Goal: Information Seeking & Learning: Learn about a topic

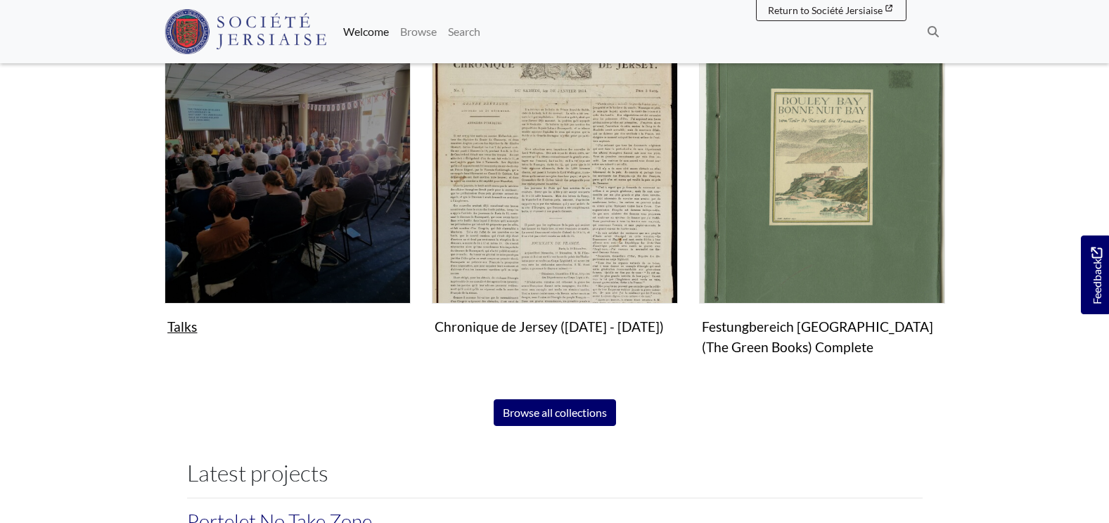
scroll to position [915, 0]
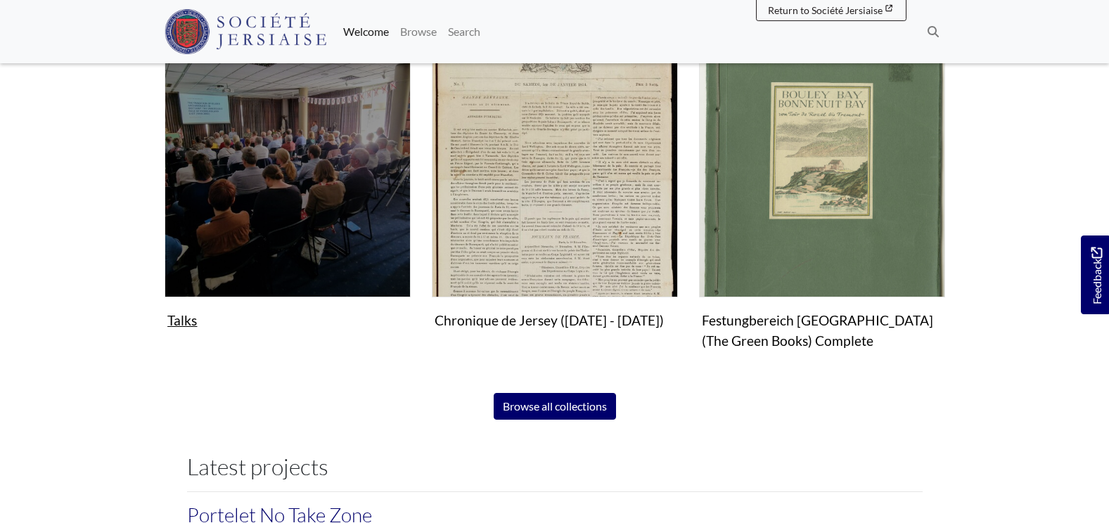
click at [271, 237] on img "Subcollection" at bounding box center [288, 174] width 246 height 246
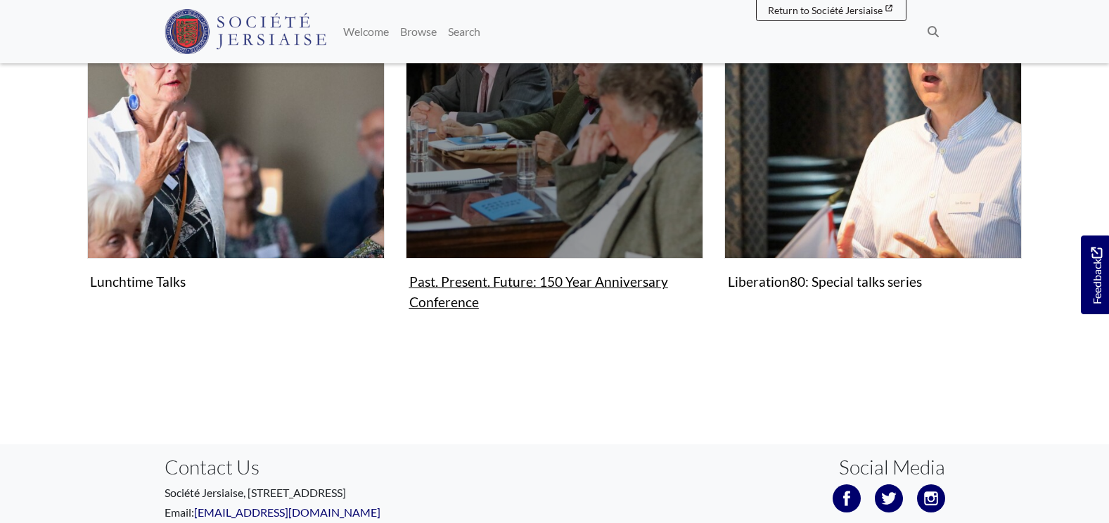
scroll to position [167, 0]
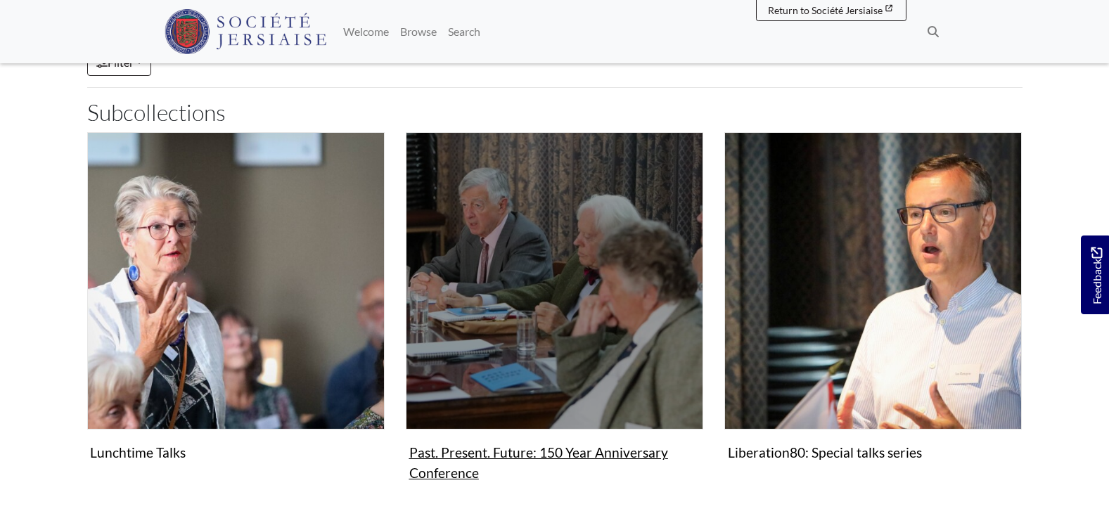
click at [559, 451] on figure "Past. Present. Future: 150 Year Anniversary Conference Collection" at bounding box center [555, 309] width 298 height 355
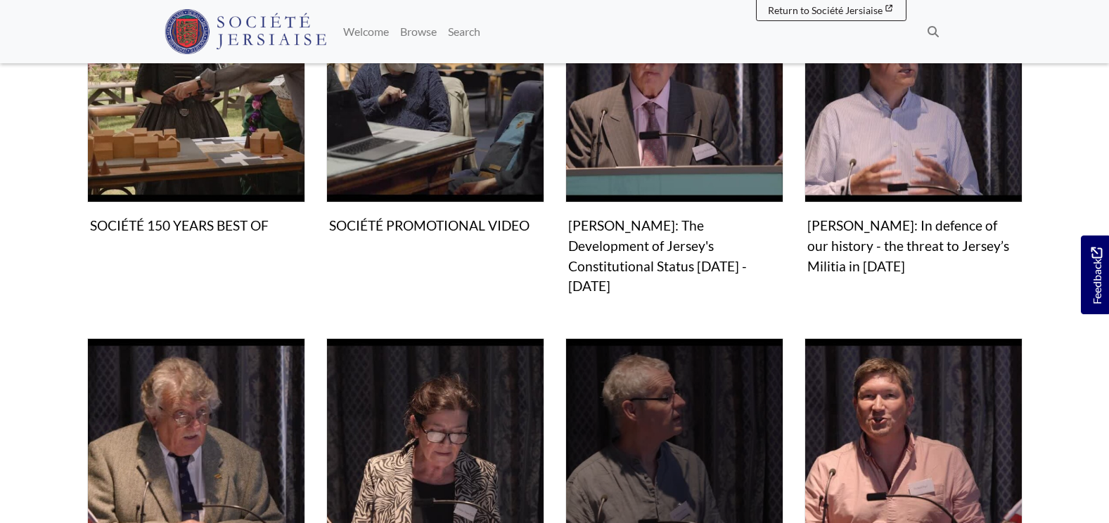
scroll to position [633, 0]
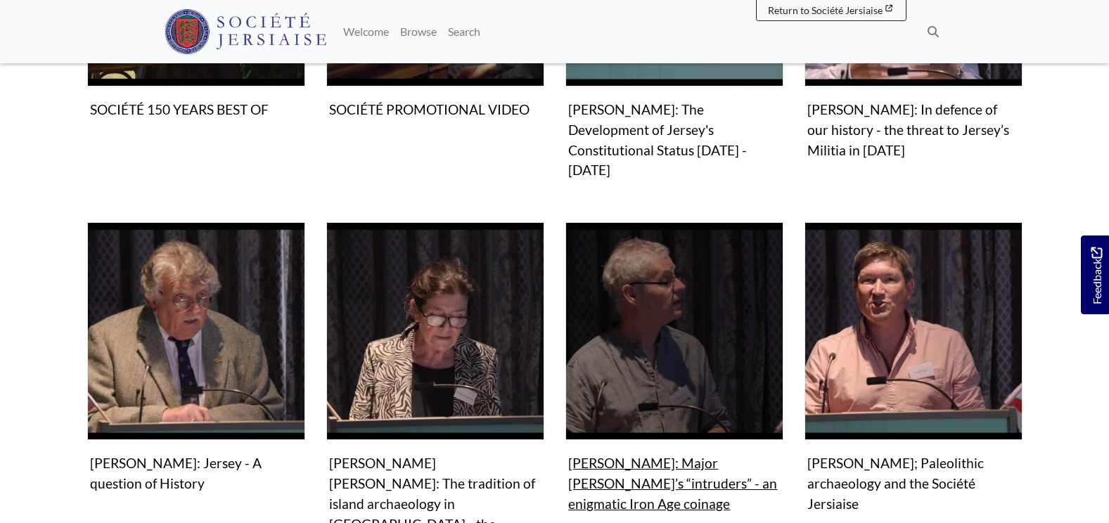
click at [642, 345] on img "Items in this Collection" at bounding box center [675, 331] width 218 height 218
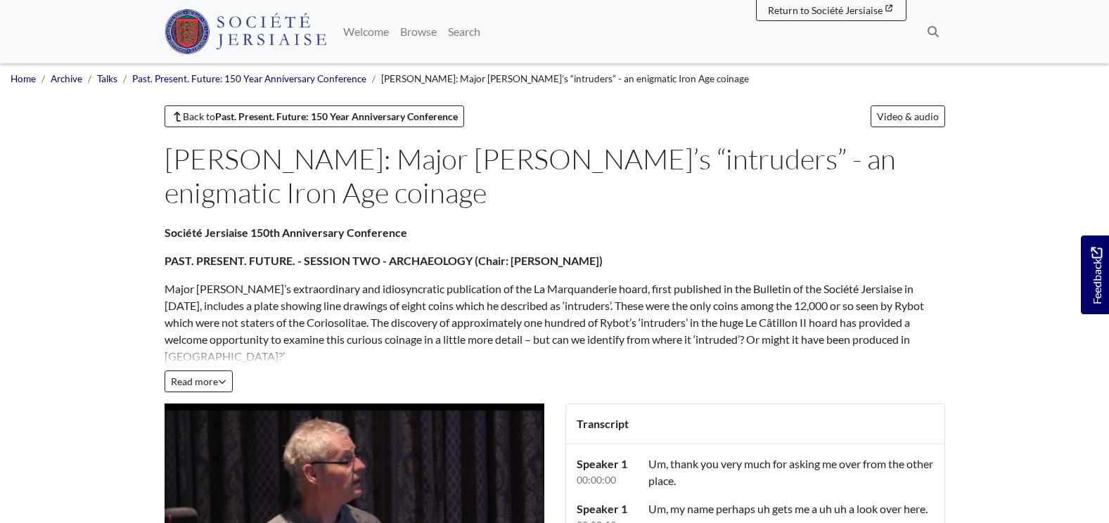
drag, startPoint x: 535, startPoint y: 191, endPoint x: 248, endPoint y: 166, distance: 288.1
click at [474, 194] on h1 "[PERSON_NAME]: Major [PERSON_NAME]’s “intruders” - an enigmatic Iron Age coinage" at bounding box center [552, 176] width 775 height 68
drag, startPoint x: 329, startPoint y: 196, endPoint x: 272, endPoint y: 200, distance: 56.4
click at [272, 200] on h1 "Philip de Jersey: Major Rybot’s “intruders” - an enigmatic Iron Age coinage" at bounding box center [552, 176] width 775 height 68
drag, startPoint x: 272, startPoint y: 200, endPoint x: 814, endPoint y: 188, distance: 541.8
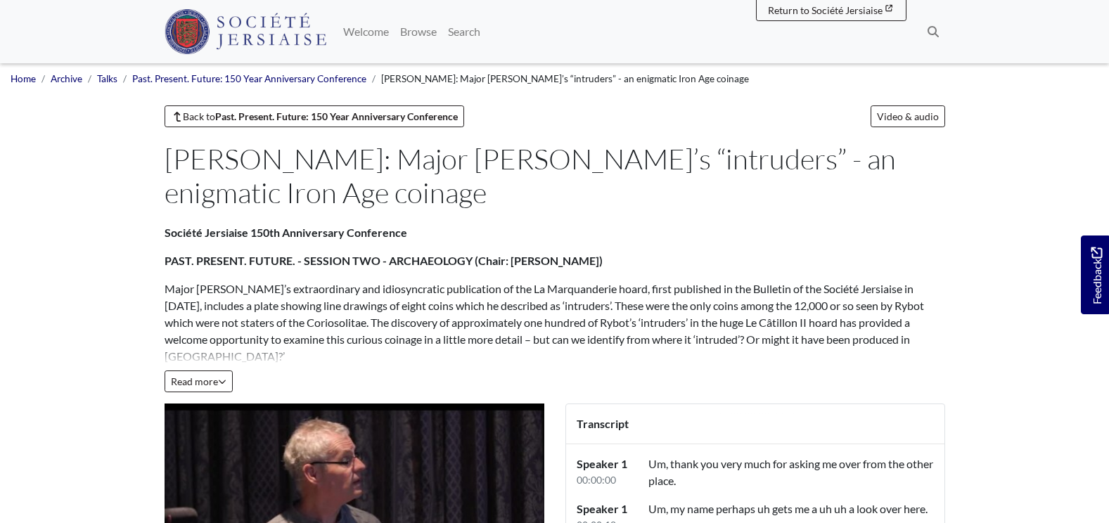
click at [814, 188] on h1 "Philip de Jersey: Major Rybot’s “intruders” - an enigmatic Iron Age coinage" at bounding box center [552, 176] width 775 height 68
copy h1 "Major Rybot’s “intruders” - an enigmatic Iron Age coinage"
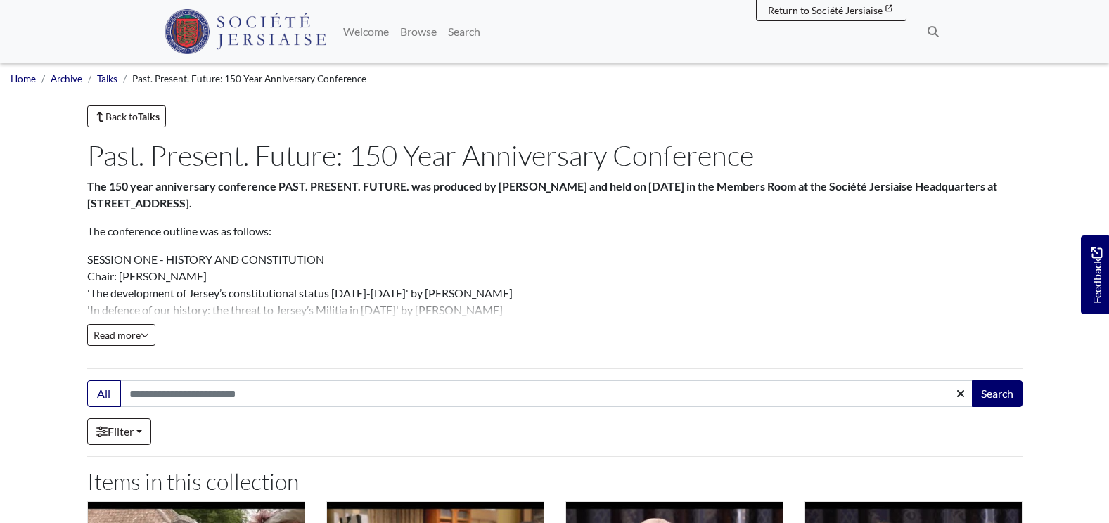
scroll to position [633, 0]
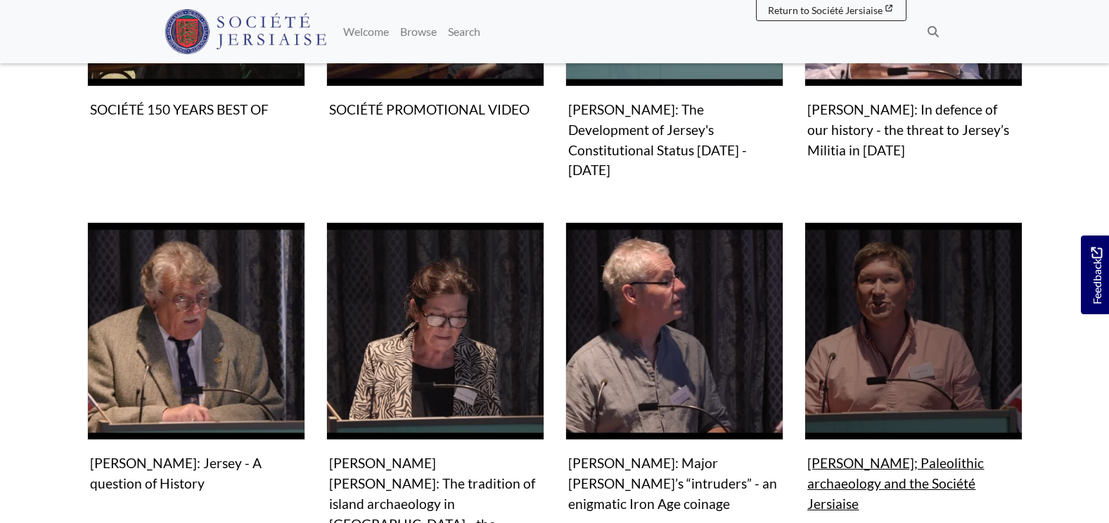
click at [918, 445] on figure "Video & audio Matt Pope; Paleolithic archaeology and the Société Jersiaise Video" at bounding box center [914, 369] width 218 height 295
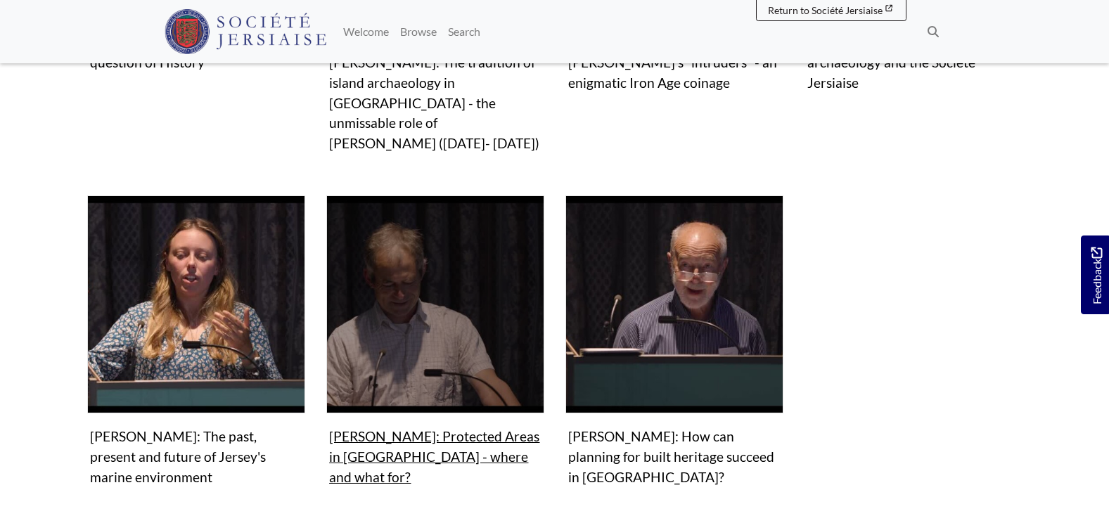
scroll to position [1055, 0]
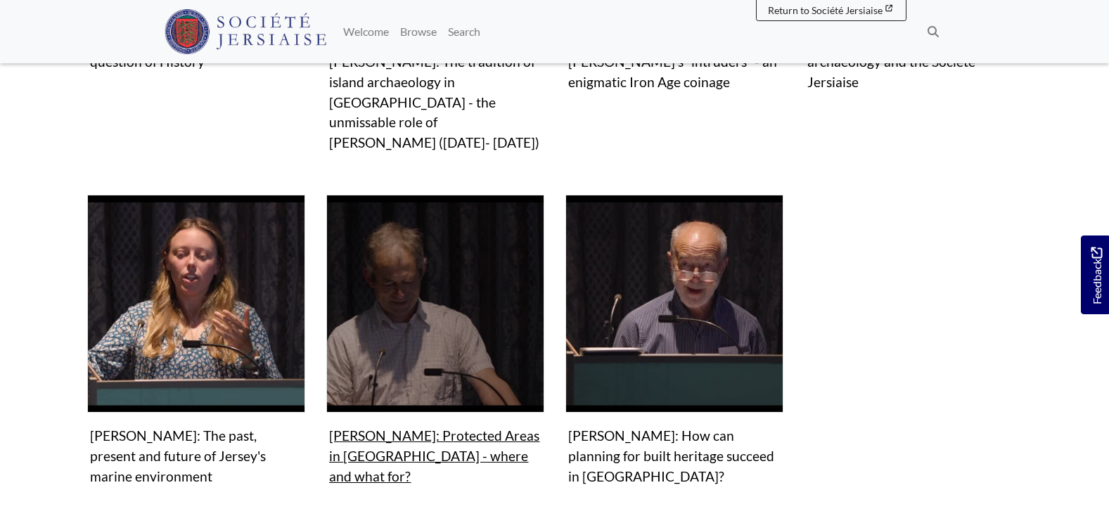
click at [450, 284] on img "Items in this Collection" at bounding box center [435, 304] width 218 height 218
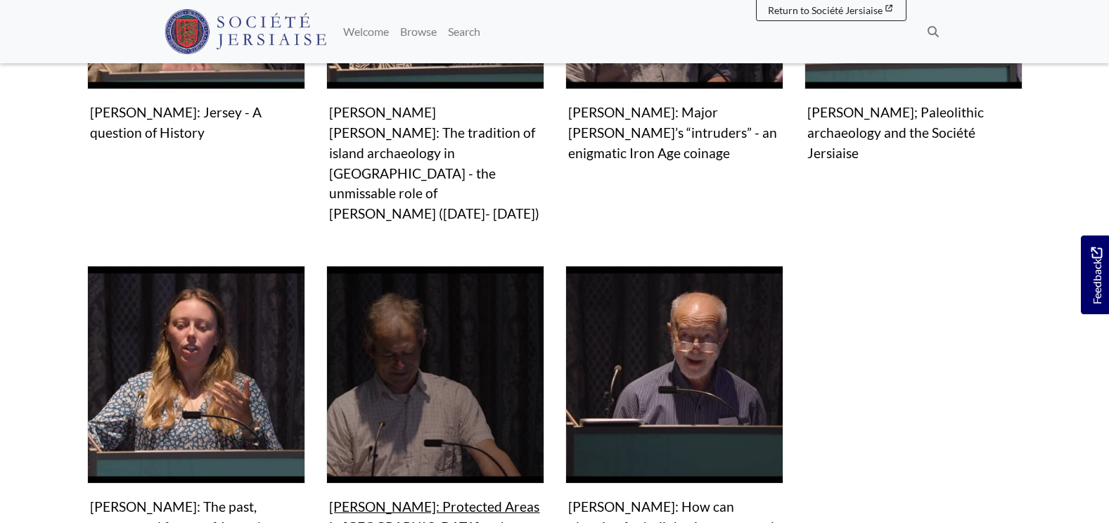
scroll to position [985, 0]
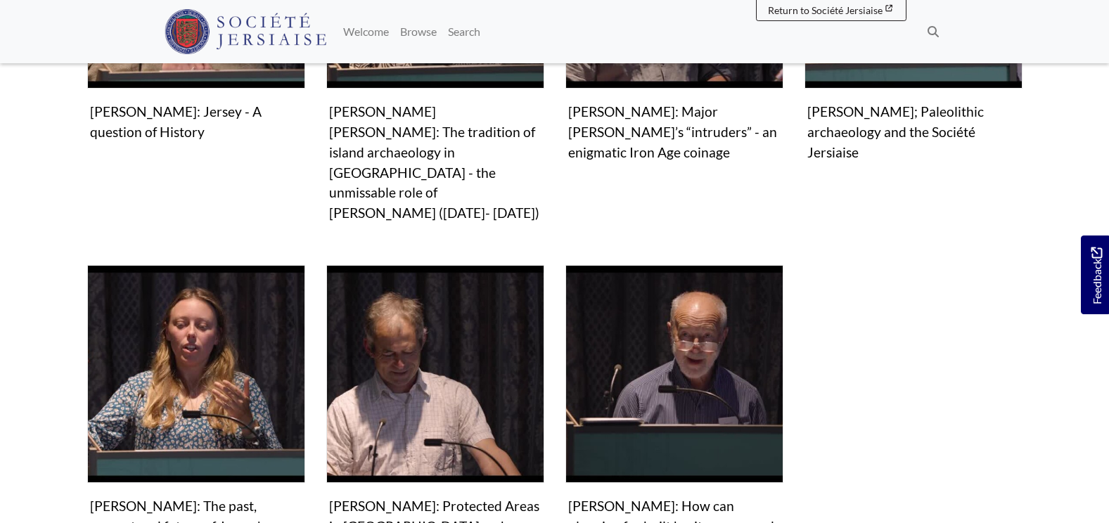
click at [995, 158] on div "Video & audio Matt Pope; Paleolithic archaeology and the Société Jersiaise Video" at bounding box center [913, 60] width 239 height 378
drag, startPoint x: 839, startPoint y: 331, endPoint x: 912, endPoint y: 336, distance: 72.6
drag, startPoint x: 792, startPoint y: 234, endPoint x: 809, endPoint y: 169, distance: 66.9
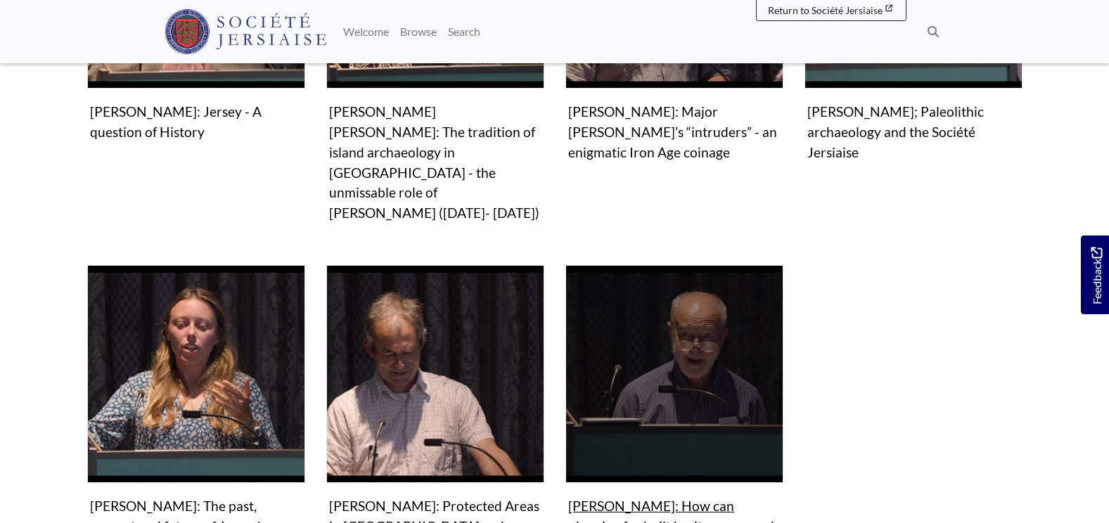
click at [704, 448] on figure "Video & audio Stuart Fell: How can planning for built heritage succeed in Jerse…" at bounding box center [675, 412] width 218 height 295
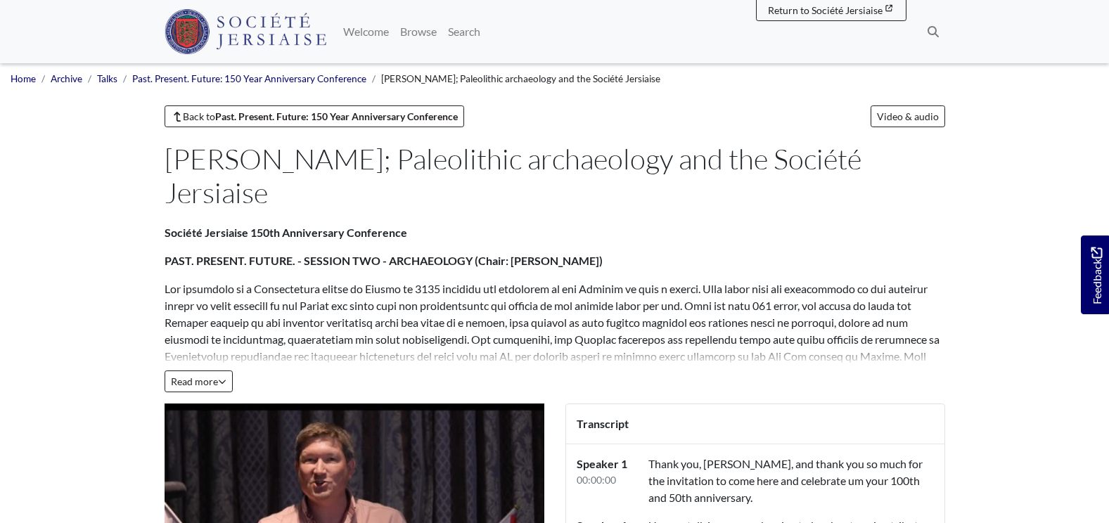
click at [506, 224] on p "Société Jersiaise 150th Anniversary Conference" at bounding box center [555, 232] width 781 height 17
drag, startPoint x: 308, startPoint y: 154, endPoint x: 885, endPoint y: 163, distance: 576.9
click at [885, 163] on h1 "Matt Pope; Paleolithic archaeology and the Société Jersiaise" at bounding box center [552, 176] width 775 height 68
copy h1 "Paleolithic archaeology and the Société Jersiaise"
click at [231, 371] on button "Read more Collapse" at bounding box center [199, 382] width 68 height 22
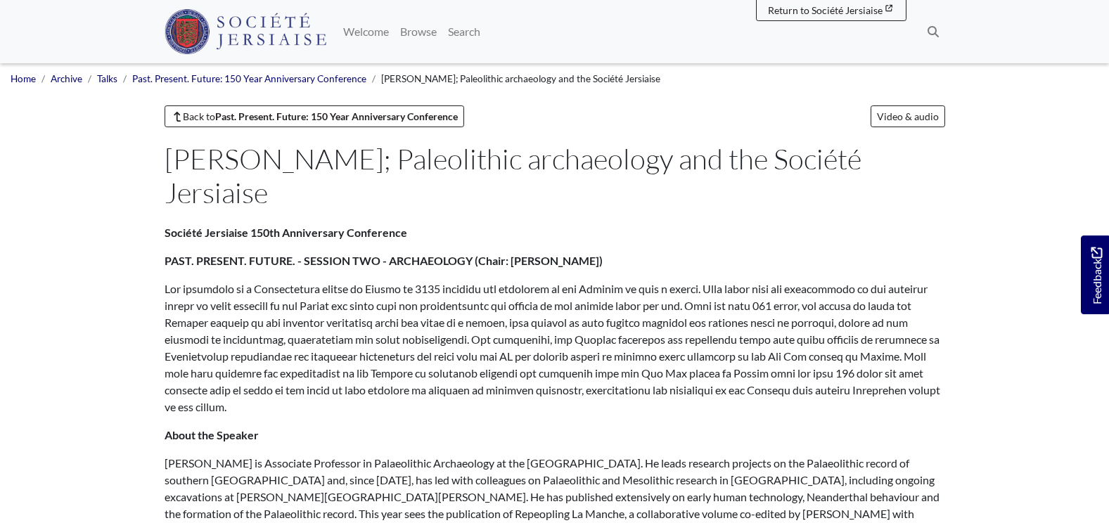
click at [300, 298] on p at bounding box center [555, 348] width 781 height 135
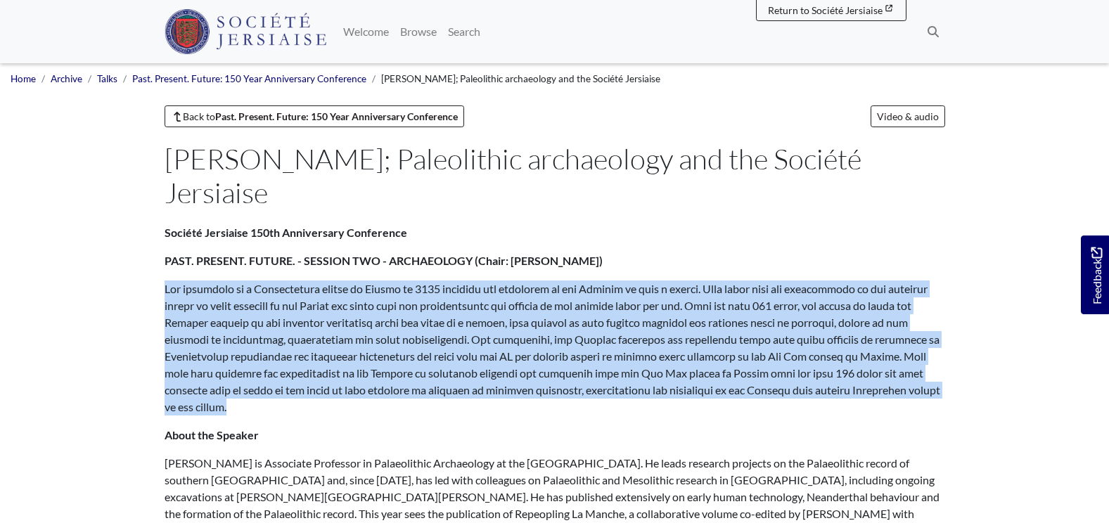
drag, startPoint x: 904, startPoint y: 358, endPoint x: 153, endPoint y: 256, distance: 757.5
click at [154, 256] on div "Société Jersiaise 150th Anniversary Conference PAST. PRESENT. FUTURE. - SESSION…" at bounding box center [555, 398] width 802 height 348
drag, startPoint x: 153, startPoint y: 256, endPoint x: 202, endPoint y: 256, distance: 48.5
copy p "The discovery of a Palaeolithic record in Jersey in 1861 predated the formation…"
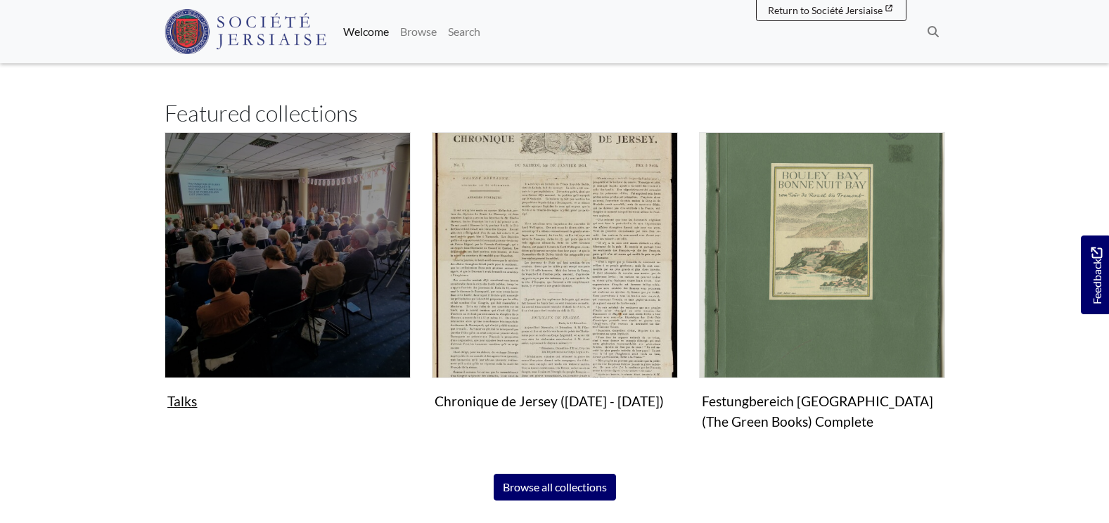
scroll to position [985, 0]
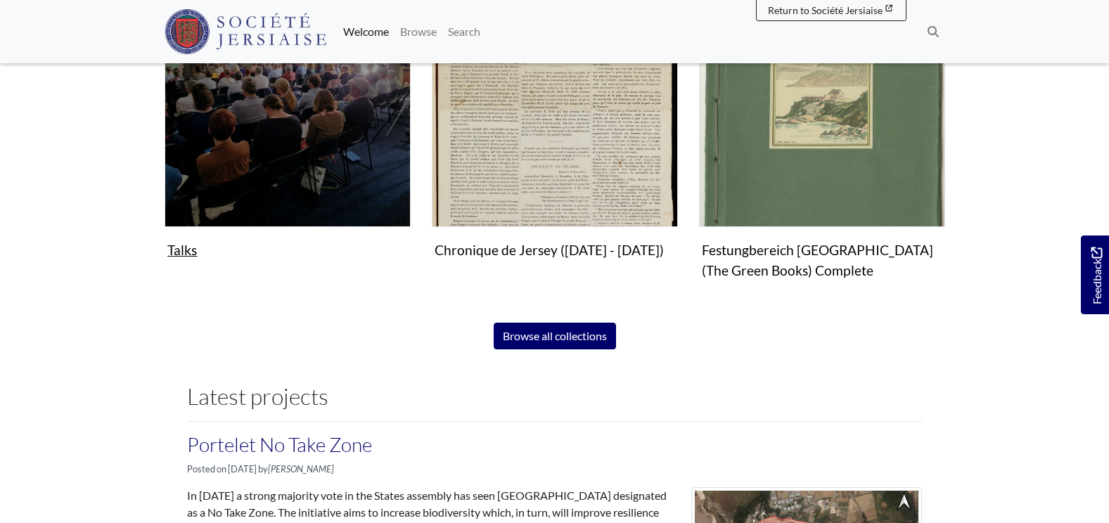
click at [268, 184] on img "Subcollection" at bounding box center [288, 104] width 246 height 246
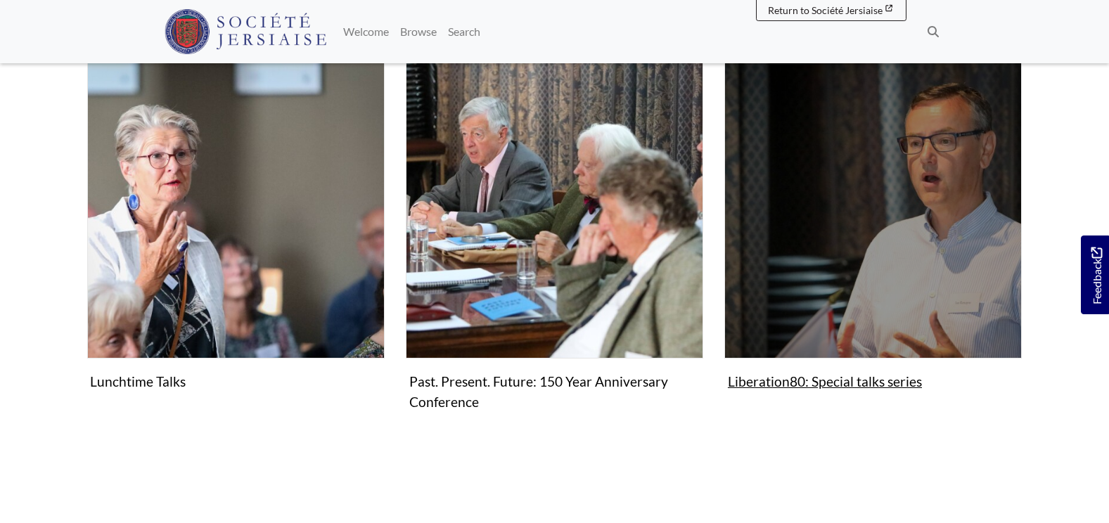
scroll to position [237, 0]
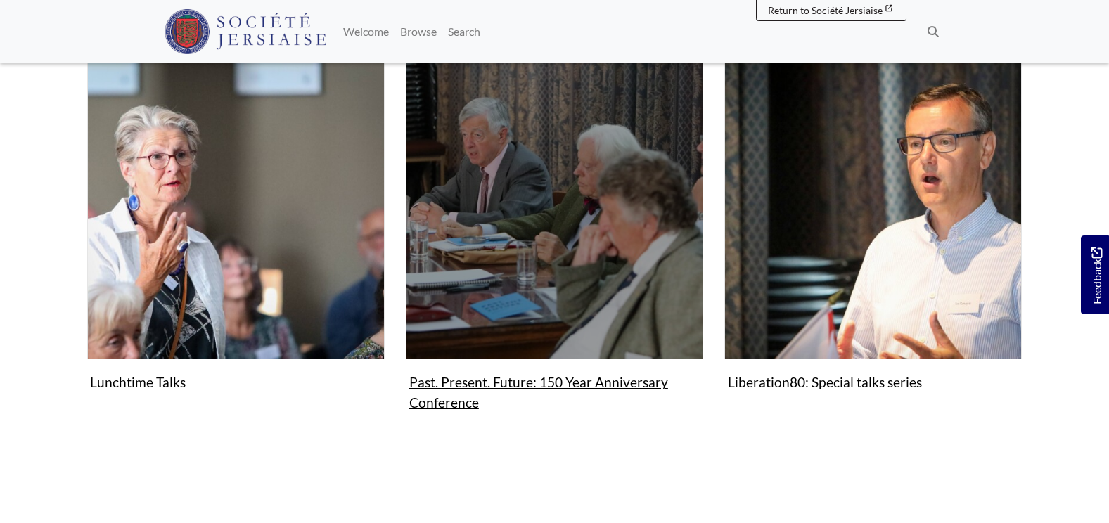
click at [599, 219] on img "Subcollection" at bounding box center [555, 211] width 298 height 298
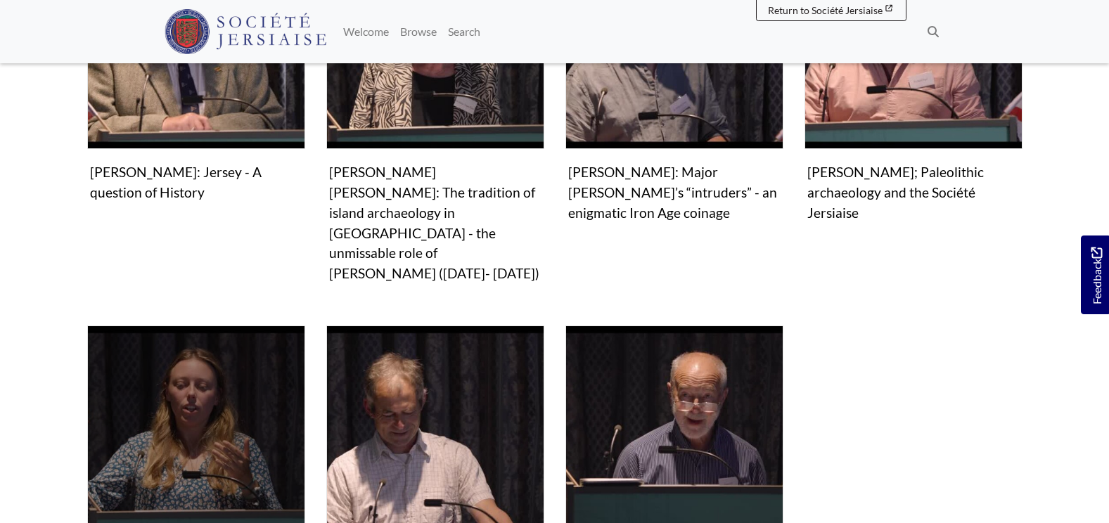
scroll to position [1126, 0]
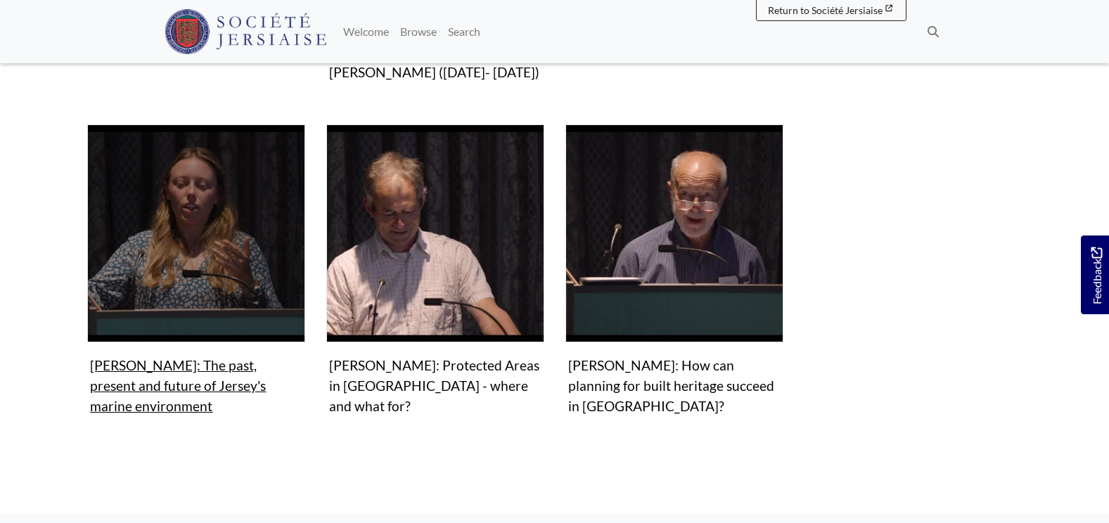
click at [181, 323] on figure "Video & audio Sam Blampied: The past, present and future of Jersey's marine env…" at bounding box center [196, 272] width 218 height 295
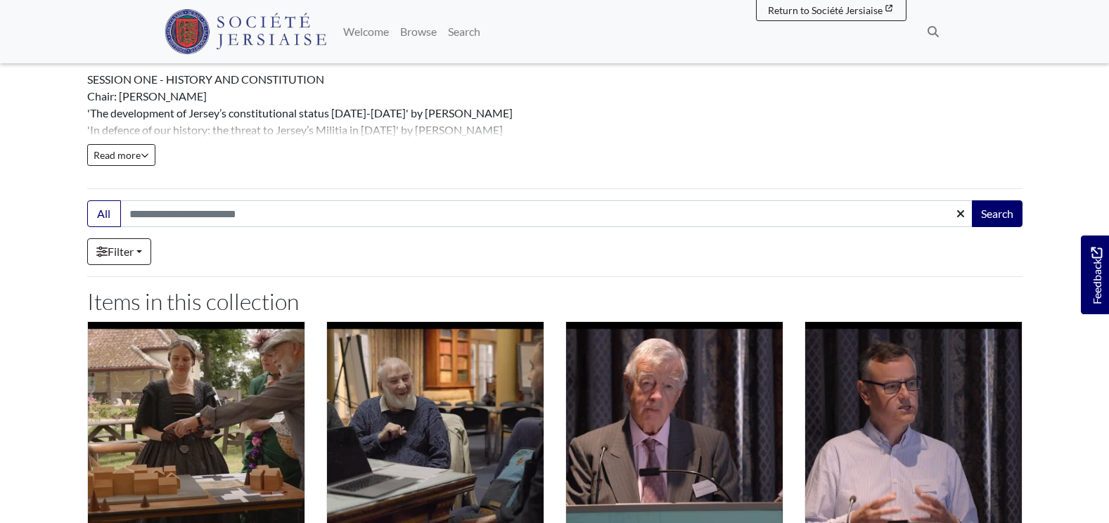
scroll to position [187, 0]
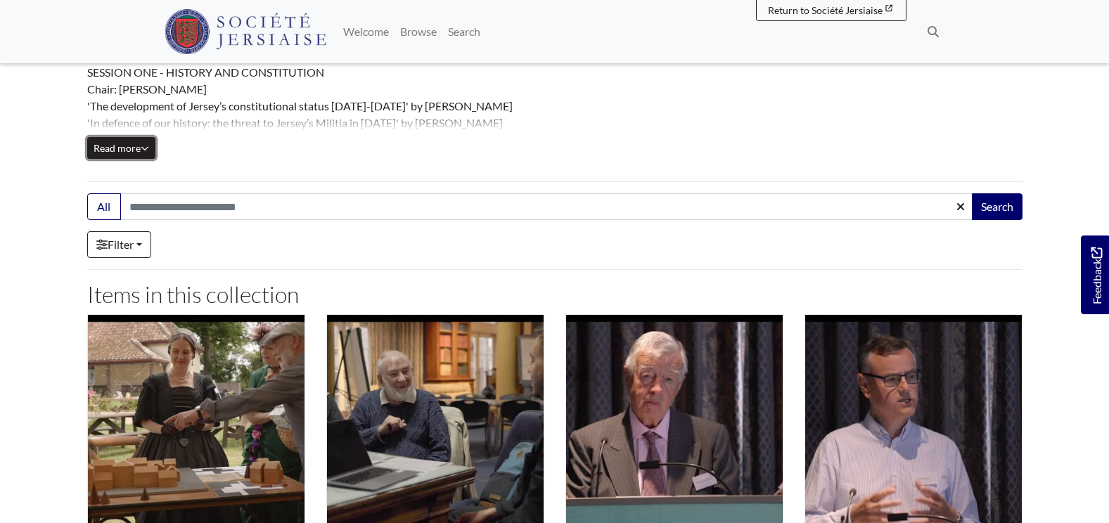
click at [134, 141] on button "Read more Collapse" at bounding box center [121, 148] width 68 height 22
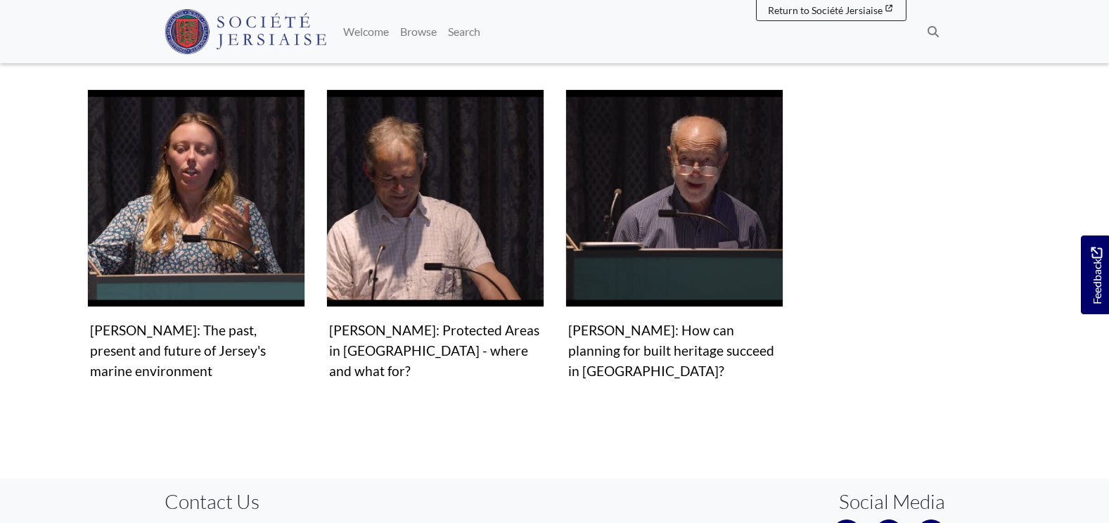
scroll to position [1664, 0]
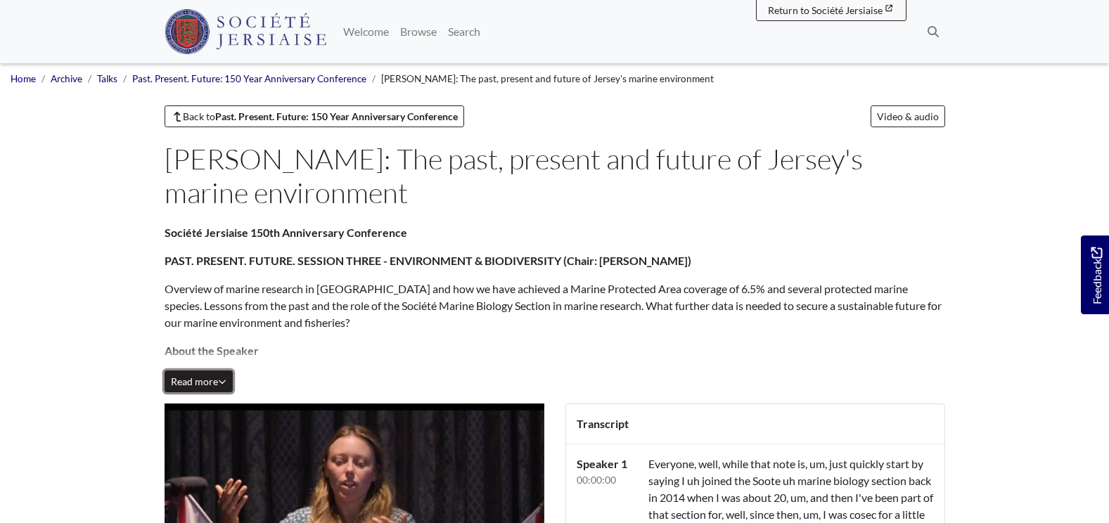
click at [211, 384] on span "Read more" at bounding box center [199, 382] width 56 height 12
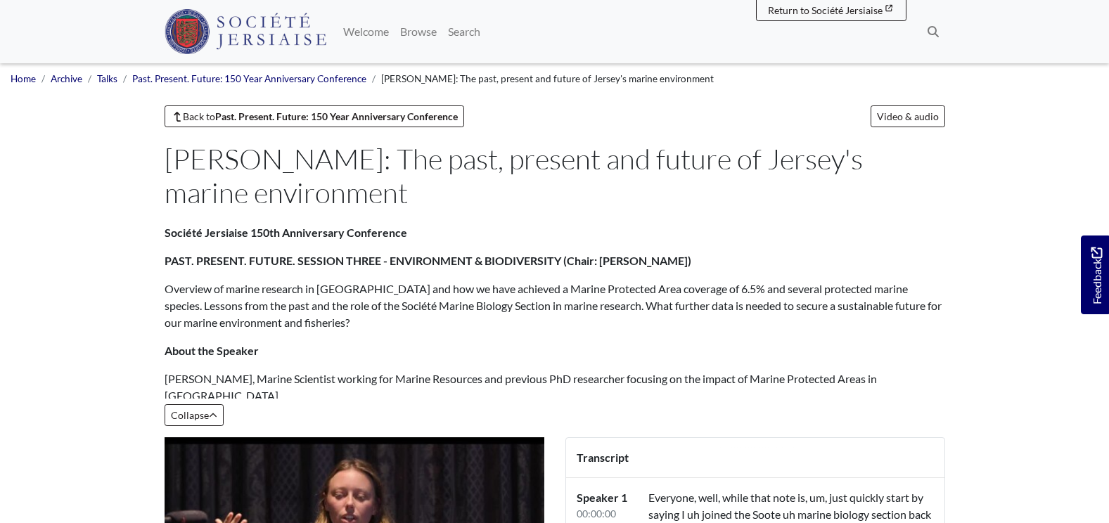
drag, startPoint x: 352, startPoint y: 153, endPoint x: 793, endPoint y: 207, distance: 443.6
click at [793, 207] on h1 "Sam Blampied: The past, present and future of Jersey's marine environment" at bounding box center [552, 176] width 775 height 68
click at [302, 325] on p "Overview of marine research in Jersey and how we have achieved a Marine Protect…" at bounding box center [555, 306] width 781 height 51
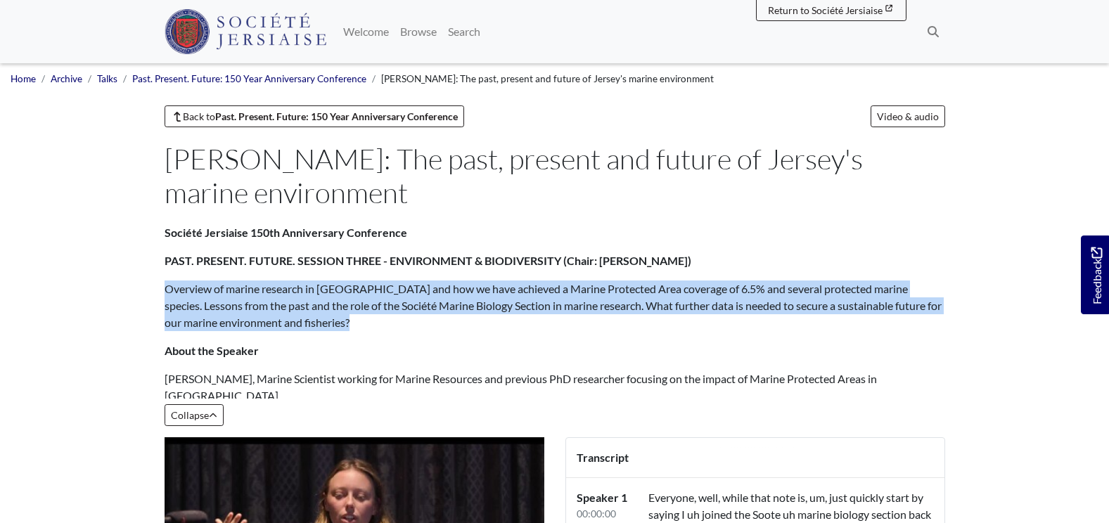
drag, startPoint x: 302, startPoint y: 325, endPoint x: 167, endPoint y: 292, distance: 139.1
click at [167, 292] on p "Overview of marine research in Jersey and how we have achieved a Marine Protect…" at bounding box center [555, 306] width 781 height 51
drag, startPoint x: 167, startPoint y: 292, endPoint x: 214, endPoint y: 291, distance: 47.1
copy div "Overview of marine research in Jersey and how we have achieved a Marine Protect…"
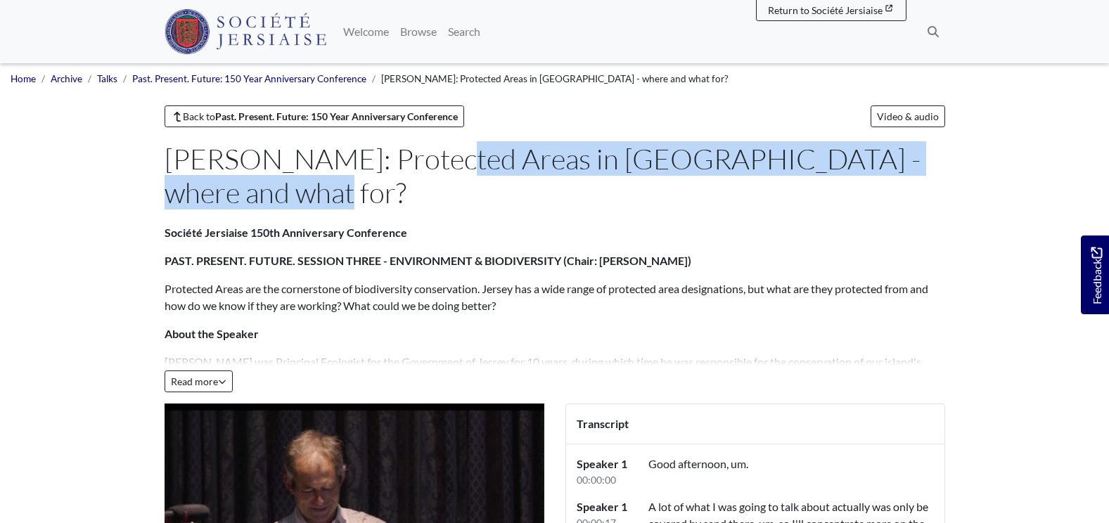
drag, startPoint x: 366, startPoint y: 169, endPoint x: 876, endPoint y: 167, distance: 510.0
click at [876, 167] on h1 "[PERSON_NAME]: Protected Areas in [GEOGRAPHIC_DATA] - where and what for?" at bounding box center [552, 176] width 775 height 68
drag, startPoint x: 876, startPoint y: 167, endPoint x: 776, endPoint y: 160, distance: 100.1
copy h1 "Protected Areas in Jersey - where and what for?"
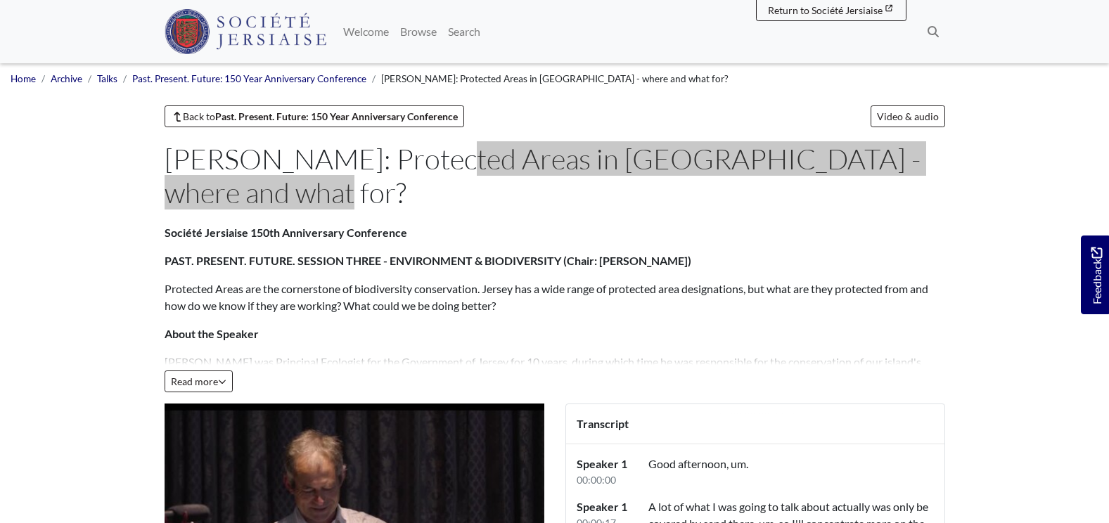
scroll to position [70, 0]
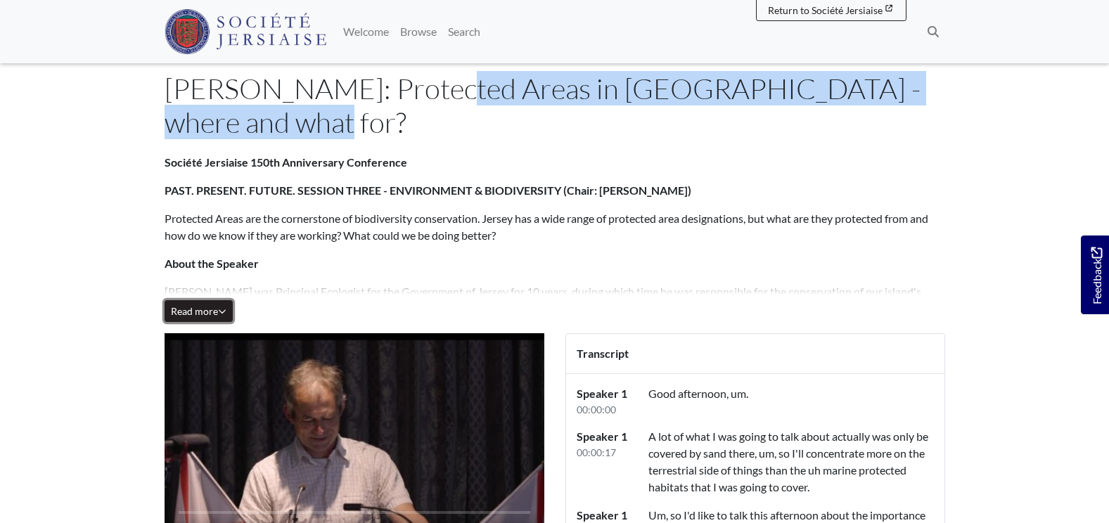
click at [190, 305] on span "Read more" at bounding box center [199, 311] width 56 height 12
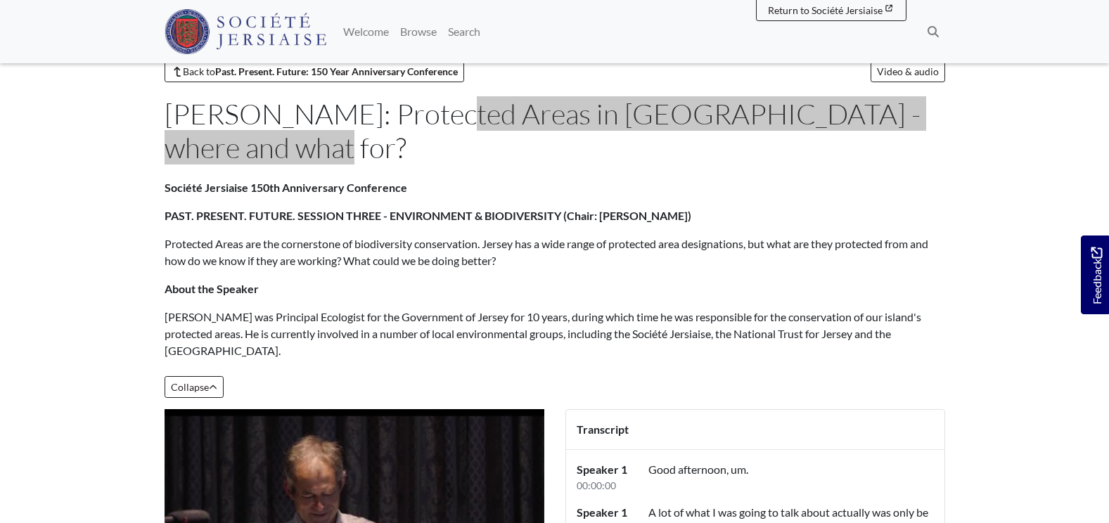
scroll to position [0, 0]
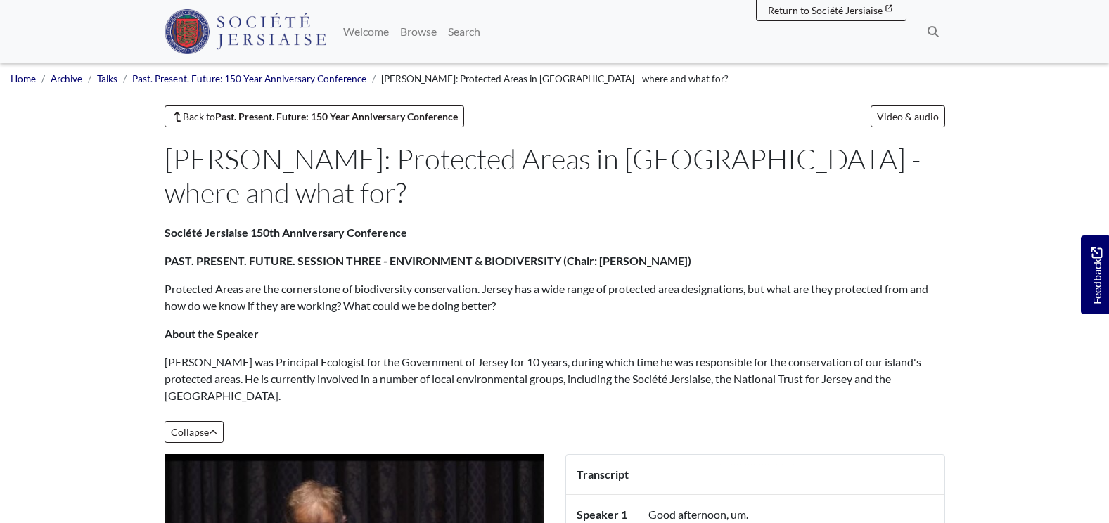
click at [497, 281] on p "Protected Areas are the cornerstone of biodiversity conservation. Jersey has a …" at bounding box center [555, 298] width 781 height 34
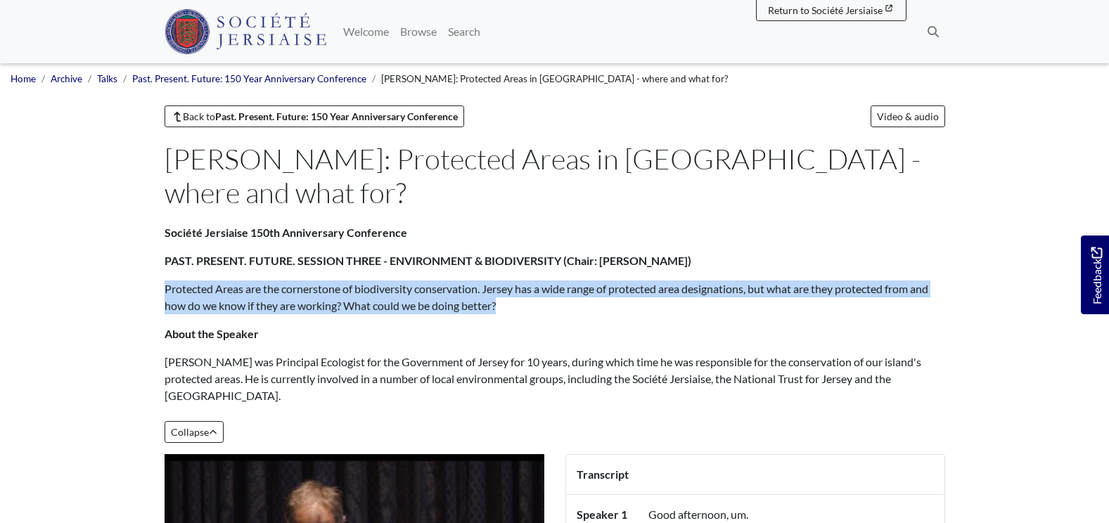
drag, startPoint x: 431, startPoint y: 277, endPoint x: 155, endPoint y: 261, distance: 276.2
click at [155, 261] on div "Société Jersiaise 150th Anniversary Conference PAST. PRESENT. FUTURE. SESSION T…" at bounding box center [555, 339] width 802 height 230
drag, startPoint x: 155, startPoint y: 261, endPoint x: 229, endPoint y: 257, distance: 74.6
copy p "Protected Areas are the cornerstone of biodiversity conservation. Jersey has a …"
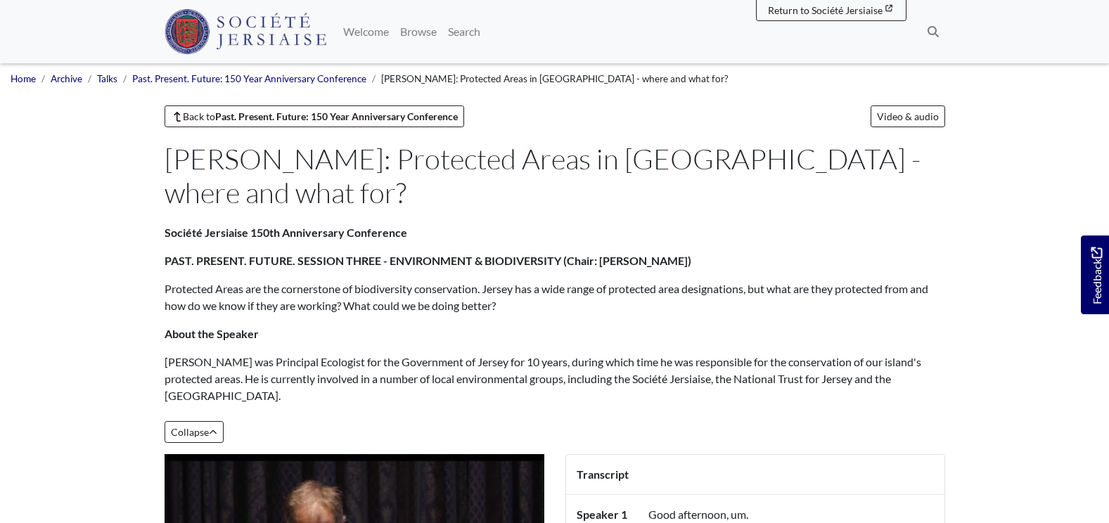
click at [500, 309] on div "Société Jersiaise 150th Anniversary Conference PAST. PRESENT. FUTURE. SESSION T…" at bounding box center [555, 319] width 781 height 191
drag, startPoint x: 512, startPoint y: 276, endPoint x: 1217, endPoint y: 258, distance: 705.1
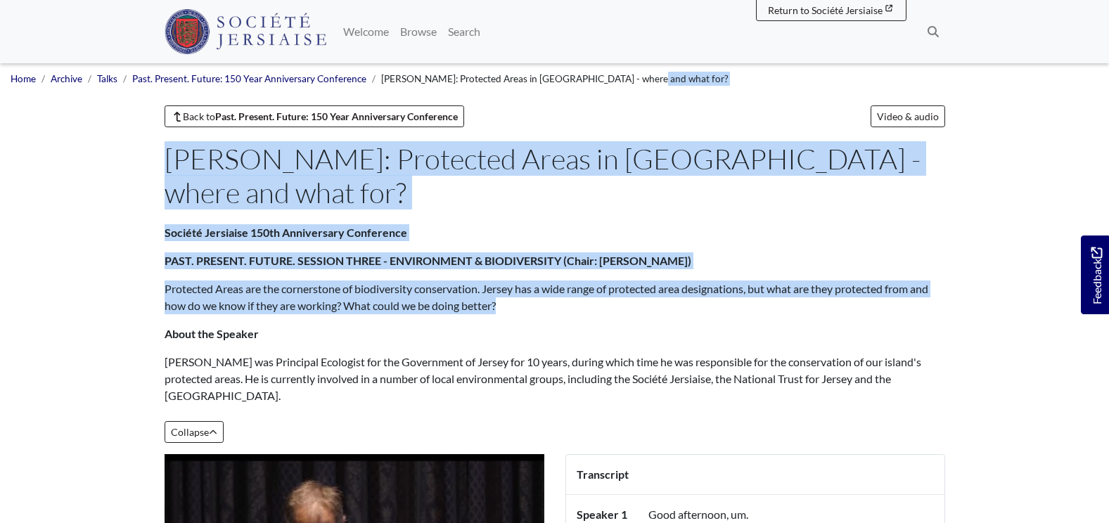
click at [389, 281] on p "Protected Areas are the cornerstone of biodiversity conservation. Jersey has a …" at bounding box center [555, 298] width 781 height 34
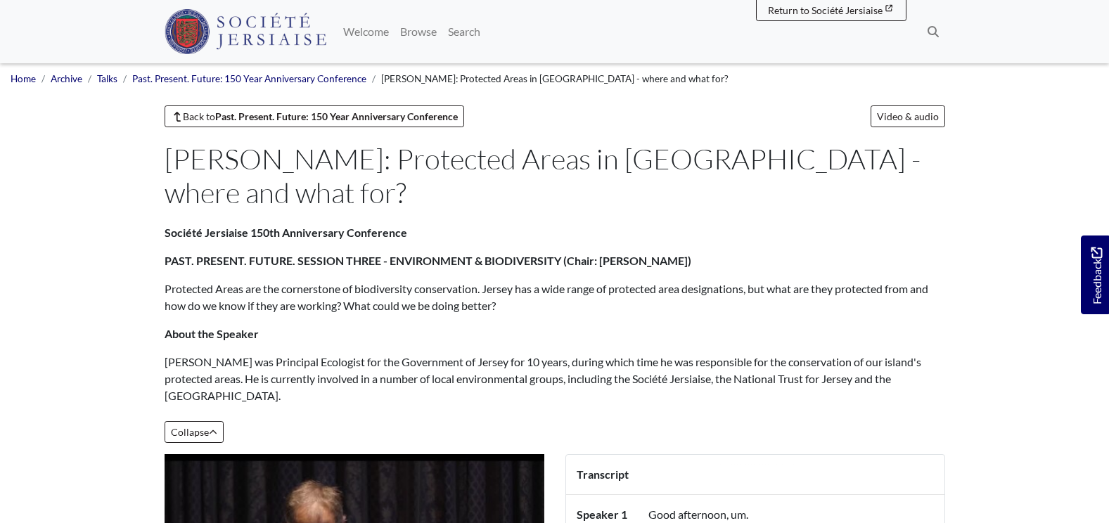
click at [419, 281] on p "Protected Areas are the cornerstone of biodiversity conservation. Jersey has a …" at bounding box center [555, 298] width 781 height 34
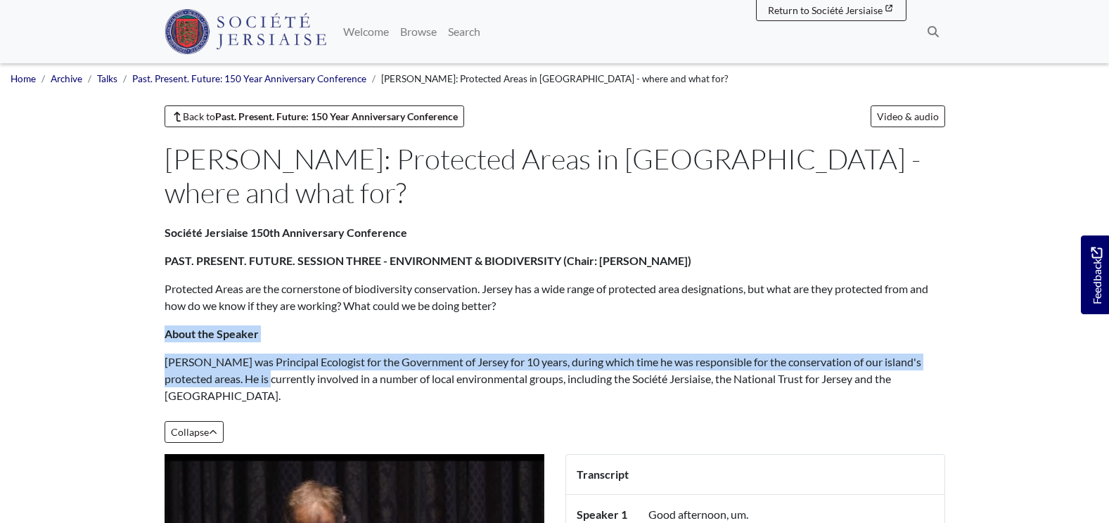
drag, startPoint x: 498, startPoint y: 276, endPoint x: 262, endPoint y: 376, distance: 256.2
click at [262, 376] on div "Société Jersiaise 150th Anniversary Conference PAST. PRESENT. FUTURE. SESSION T…" at bounding box center [555, 319] width 781 height 191
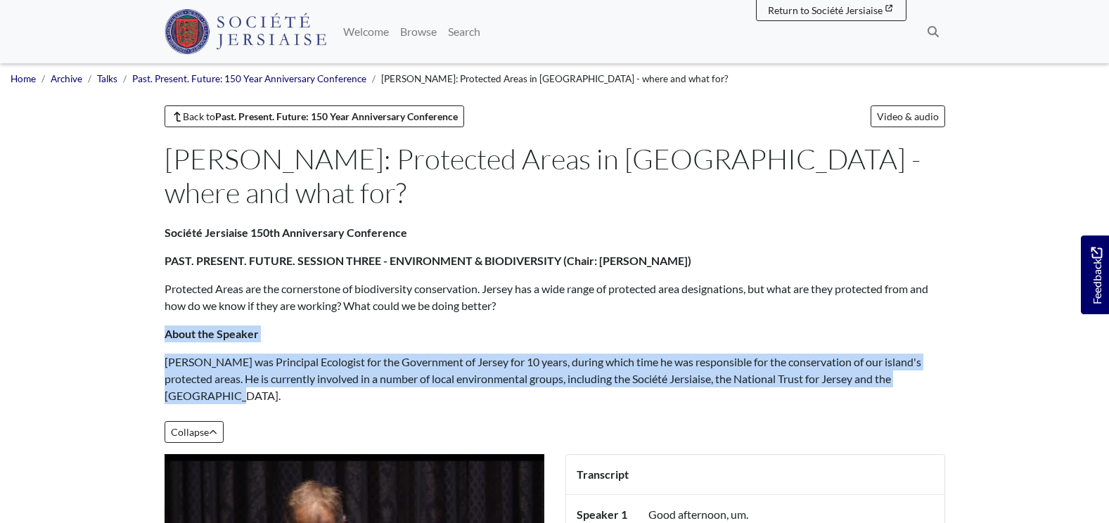
drag, startPoint x: 589, startPoint y: 300, endPoint x: 480, endPoint y: 270, distance: 113.0
click at [589, 326] on p "About the Speaker" at bounding box center [555, 334] width 781 height 17
drag, startPoint x: 522, startPoint y: 281, endPoint x: 520, endPoint y: 273, distance: 8.0
click at [521, 281] on div "Société Jersiaise 150th Anniversary Conference PAST. PRESENT. FUTURE. SESSION T…" at bounding box center [555, 319] width 781 height 191
drag, startPoint x: 518, startPoint y: 271, endPoint x: 507, endPoint y: 271, distance: 10.6
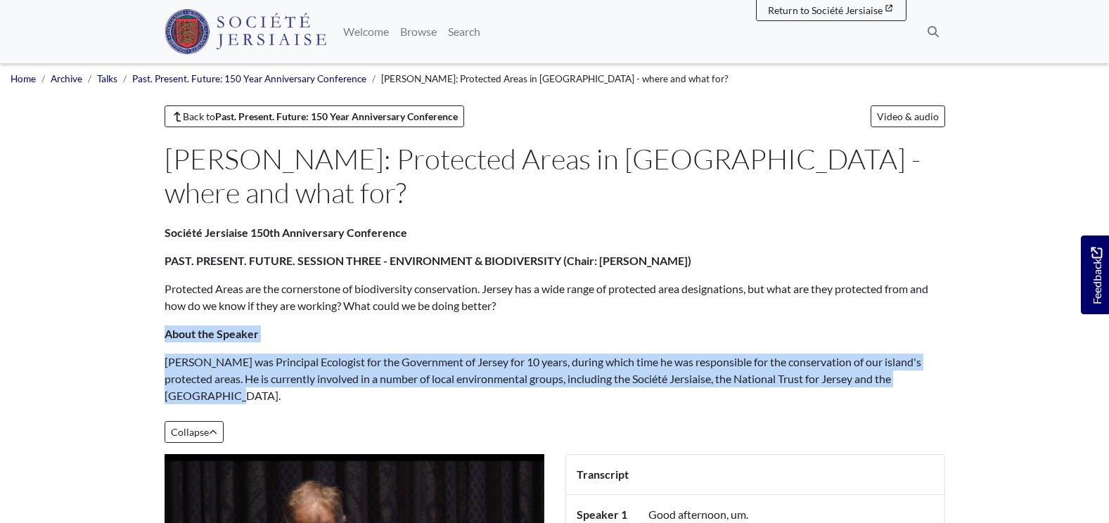
click at [516, 281] on p "Protected Areas are the cornerstone of biodiversity conservation. Jersey has a …" at bounding box center [555, 298] width 781 height 34
click at [504, 281] on p "Protected Areas are the cornerstone of biodiversity conservation. Jersey has a …" at bounding box center [555, 298] width 781 height 34
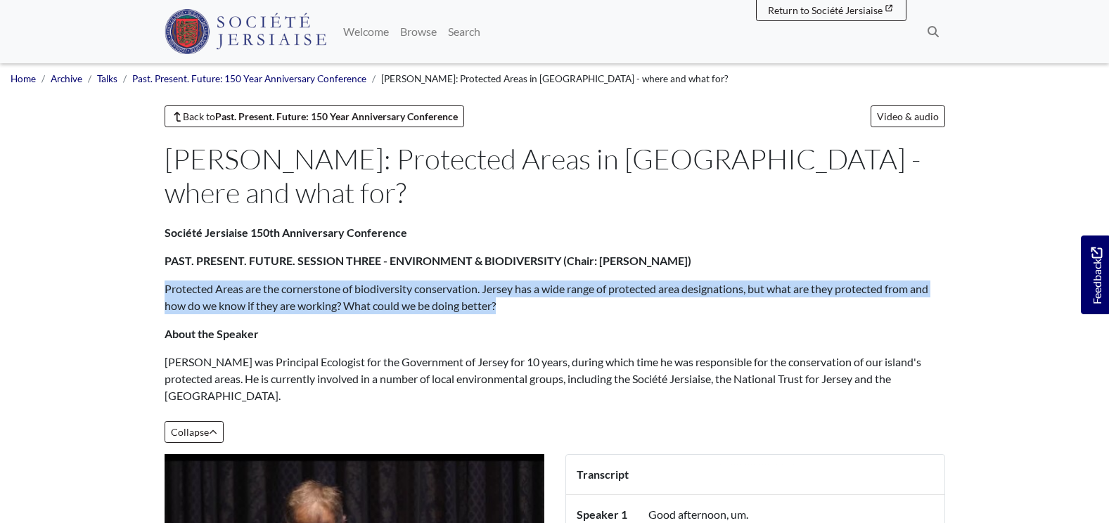
drag, startPoint x: 164, startPoint y: 257, endPoint x: 520, endPoint y: 270, distance: 356.2
click at [520, 281] on p "Protected Areas are the cornerstone of biodiversity conservation. Jersey has a …" at bounding box center [555, 298] width 781 height 34
copy p "Protected Areas are the cornerstone of biodiversity conservation. Jersey has a …"
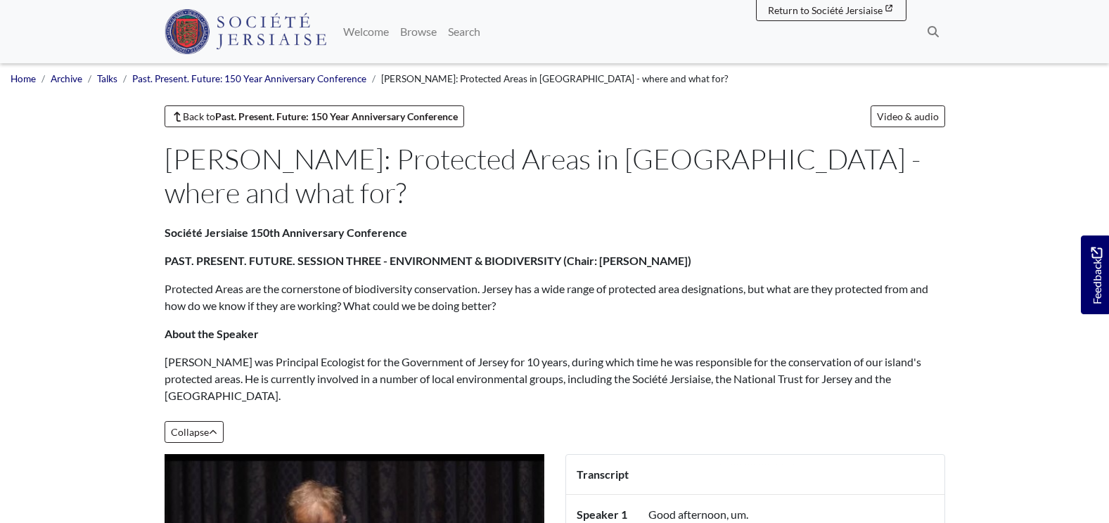
click at [284, 354] on p "John was Principal Ecologist for the Government of Jersey for 10 years, during …" at bounding box center [555, 379] width 781 height 51
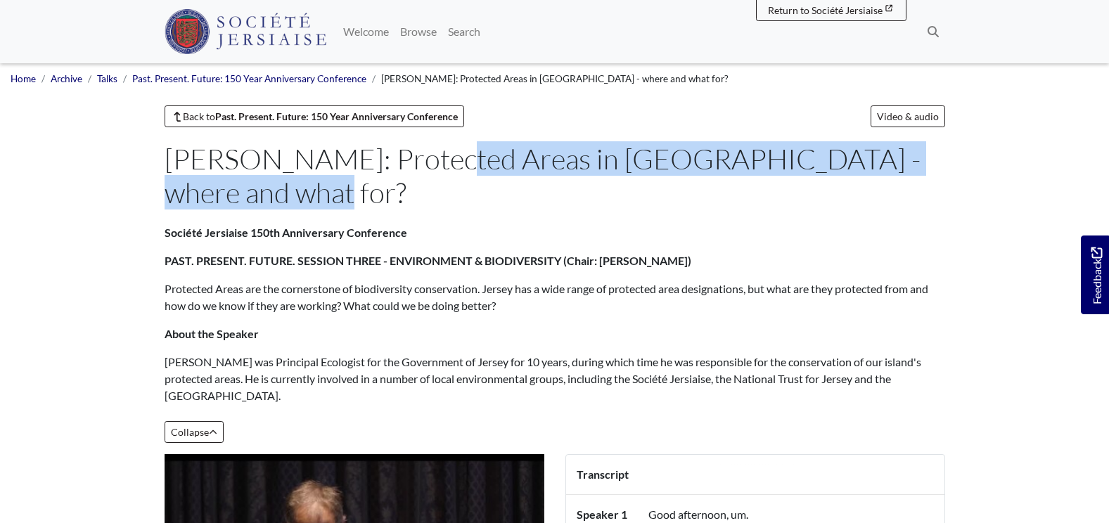
drag, startPoint x: 305, startPoint y: 155, endPoint x: 909, endPoint y: 159, distance: 603.6
click at [909, 159] on h1 "John Pinel: Protected Areas in Jersey - where and what for?" at bounding box center [552, 176] width 775 height 68
copy h1 "Protected Areas in Jersey - where and what for?"
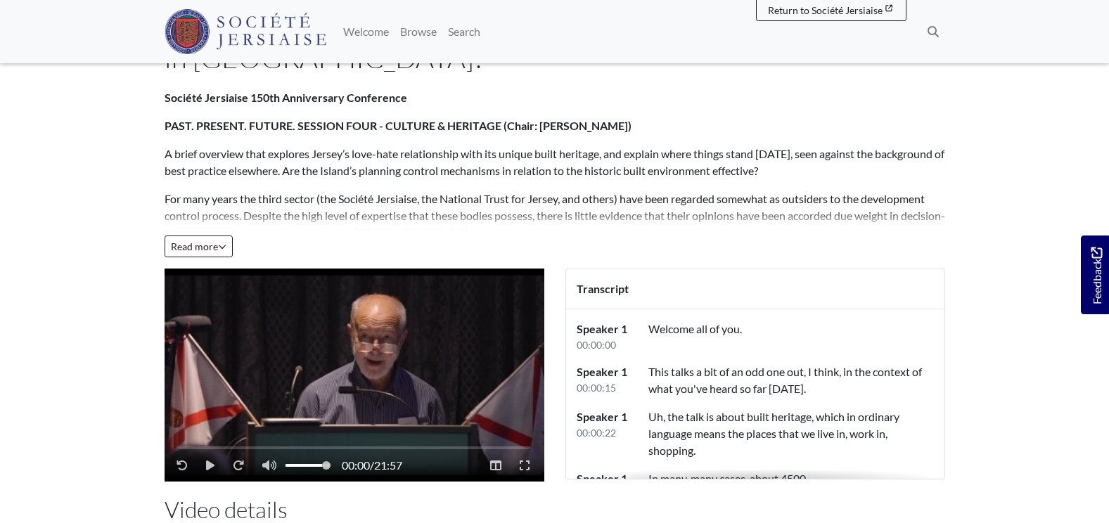
scroll to position [141, 0]
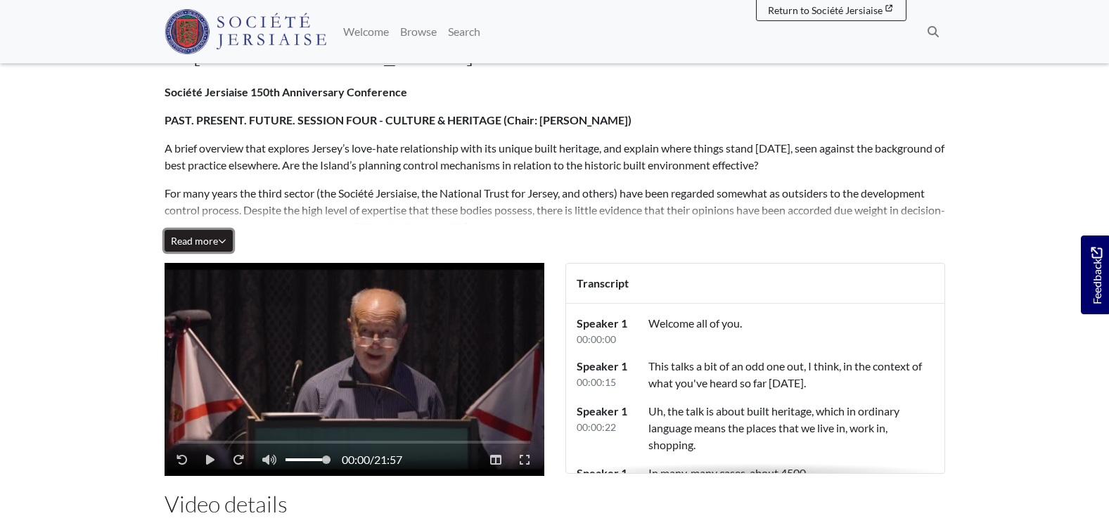
click at [184, 245] on span "Read more" at bounding box center [199, 241] width 56 height 12
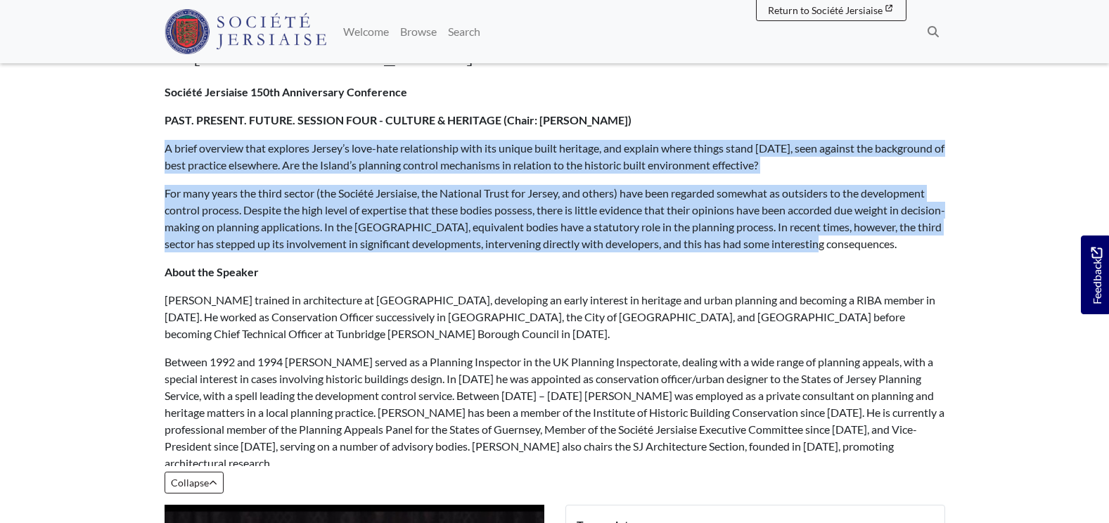
drag, startPoint x: 878, startPoint y: 243, endPoint x: 137, endPoint y: 150, distance: 746.5
drag, startPoint x: 137, startPoint y: 150, endPoint x: 301, endPoint y: 150, distance: 163.9
copy div "A brief overview that explores Jersey’s love-hate relationship with its unique …"
click at [496, 153] on p "A brief overview that explores Jersey’s love-hate relationship with its unique …" at bounding box center [555, 157] width 781 height 34
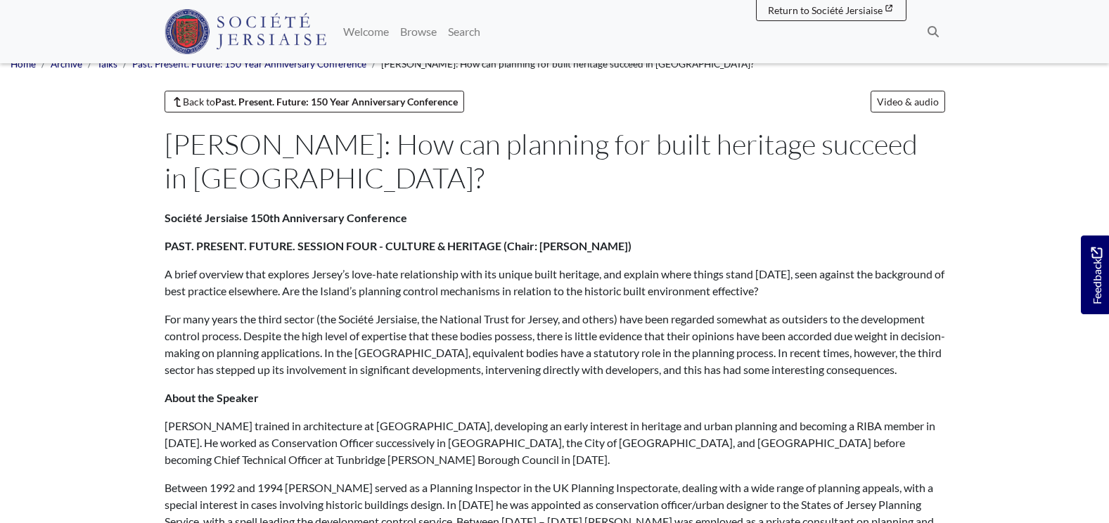
scroll to position [0, 0]
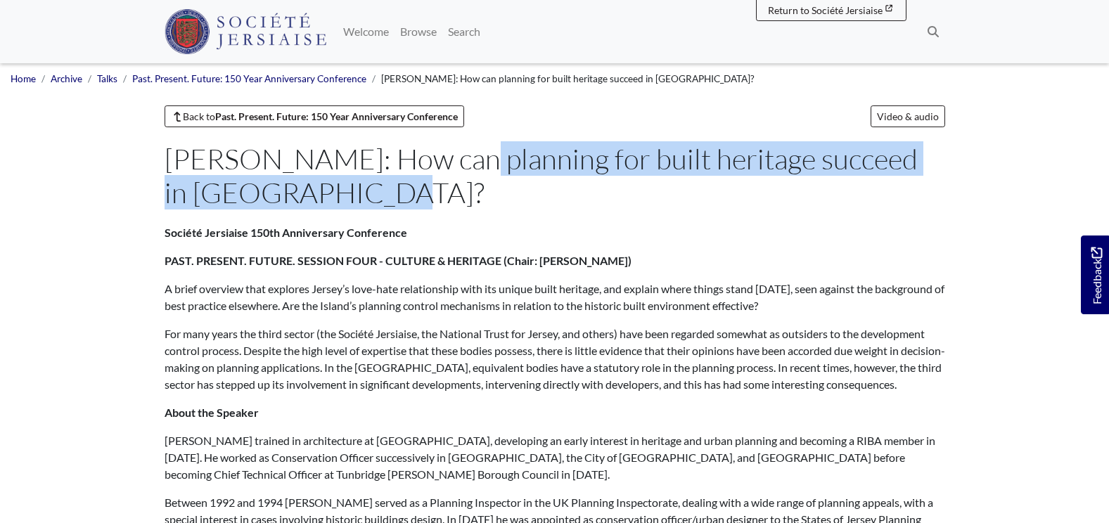
drag, startPoint x: 299, startPoint y: 153, endPoint x: 737, endPoint y: 191, distance: 440.0
click at [737, 191] on h1 "[PERSON_NAME]: How can planning for built heritage succeed in [GEOGRAPHIC_DATA]?" at bounding box center [552, 176] width 775 height 68
drag, startPoint x: 737, startPoint y: 191, endPoint x: 704, endPoint y: 158, distance: 46.8
copy h1 "How can planning for built heritage succeed in [GEOGRAPHIC_DATA]?"
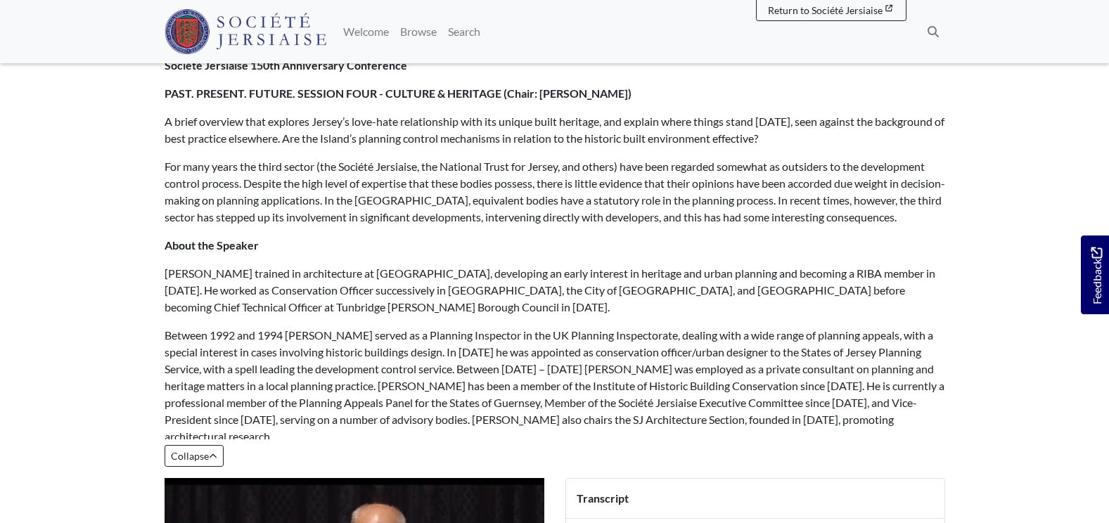
scroll to position [211, 0]
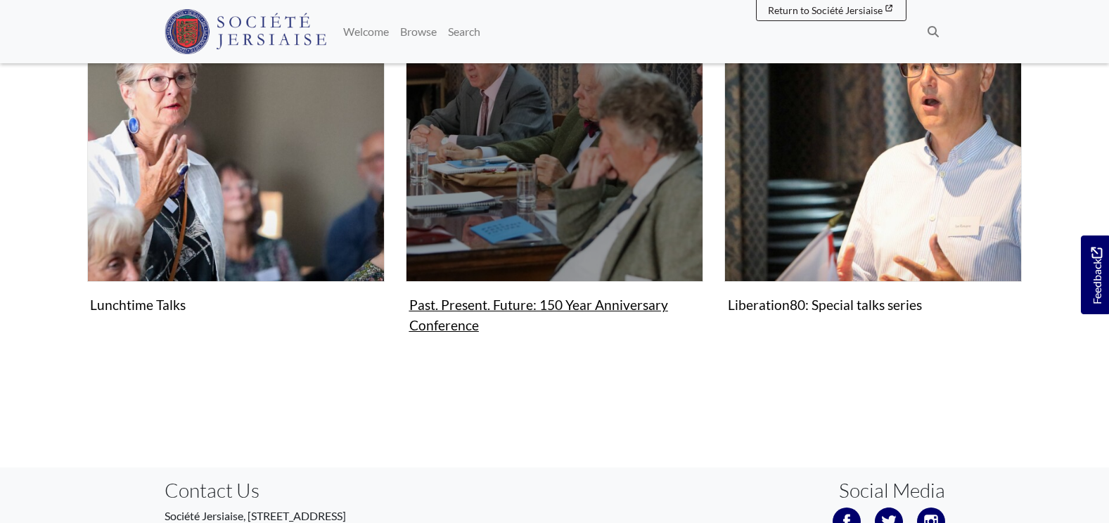
scroll to position [167, 0]
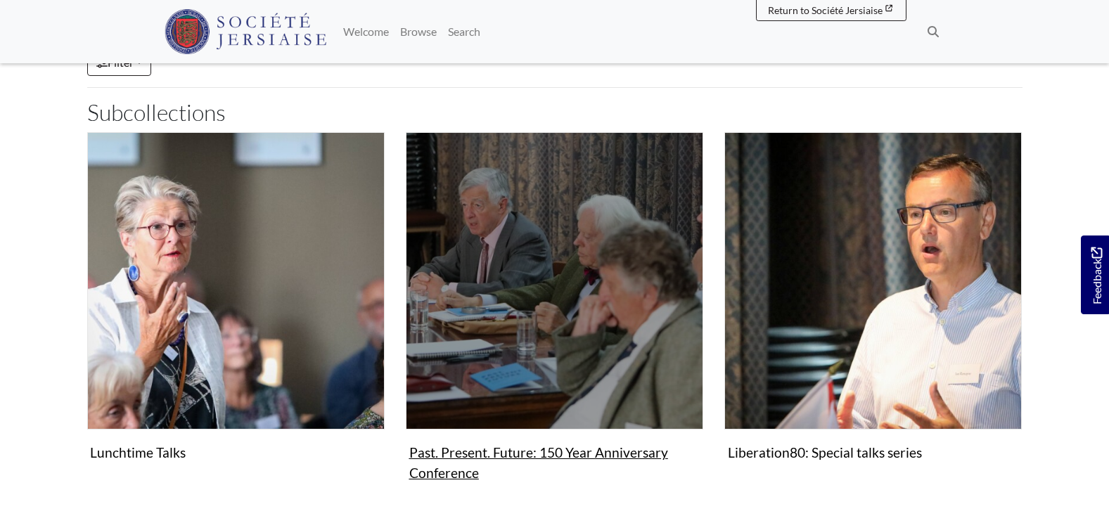
click at [554, 298] on img "Subcollection" at bounding box center [555, 281] width 298 height 298
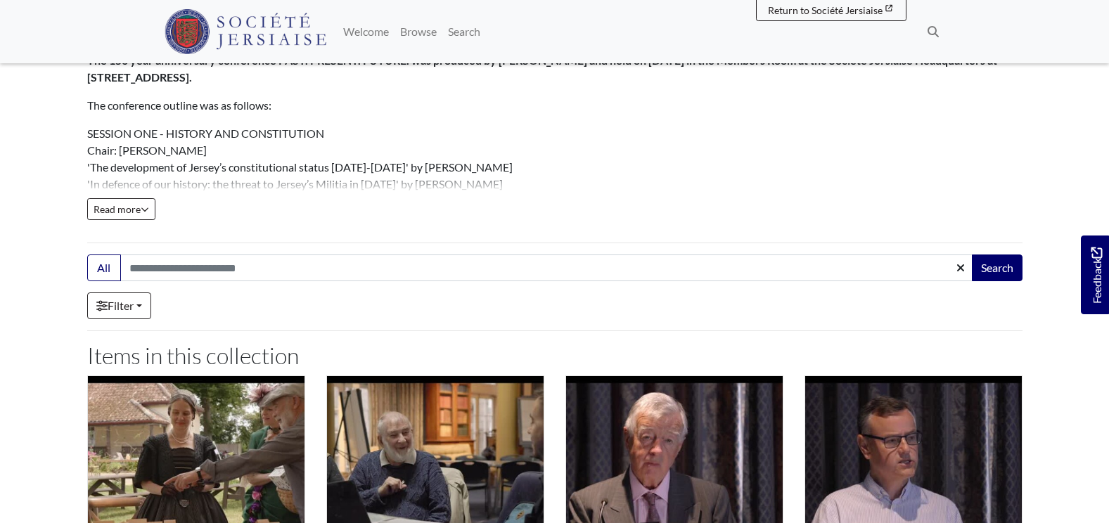
scroll to position [352, 0]
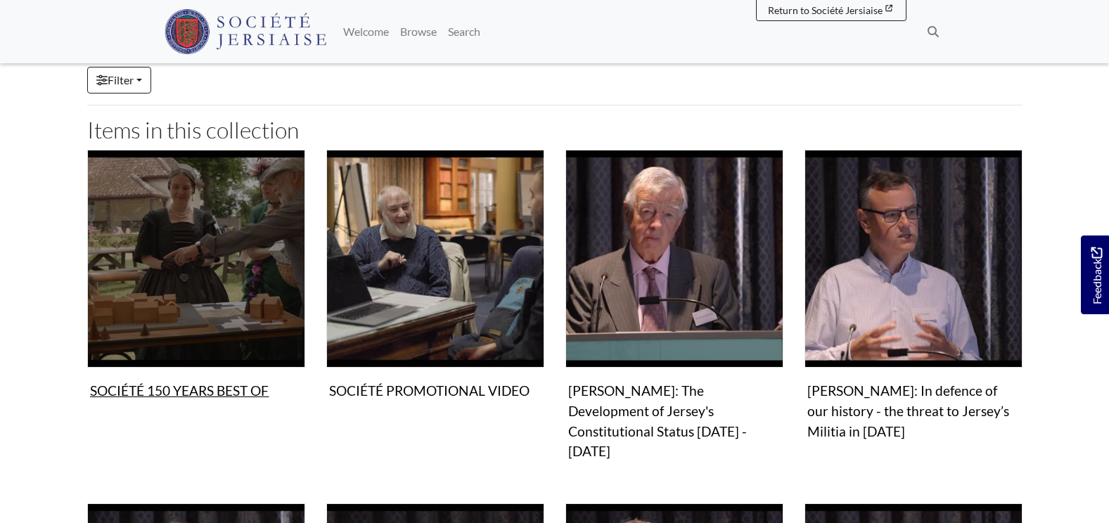
click at [247, 304] on img "Items in this Collection" at bounding box center [196, 259] width 218 height 218
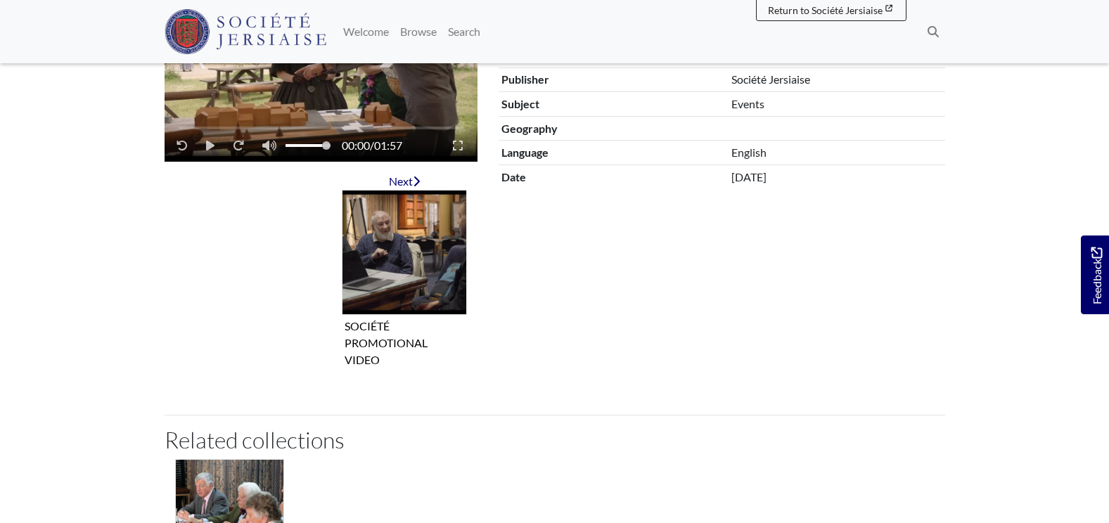
scroll to position [141, 0]
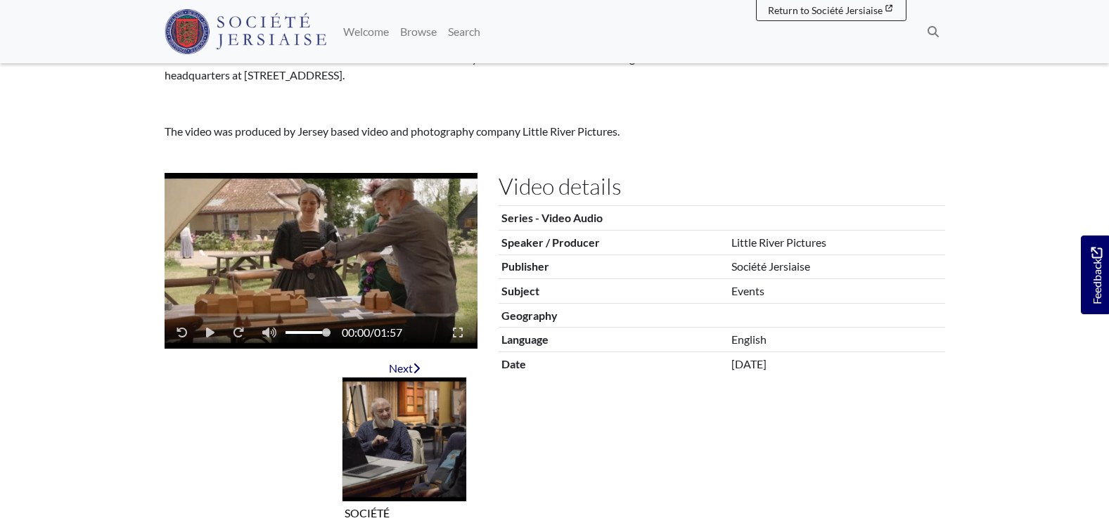
click at [279, 210] on video "Video player" at bounding box center [321, 261] width 313 height 176
click at [230, 257] on video "Video player" at bounding box center [321, 261] width 313 height 176
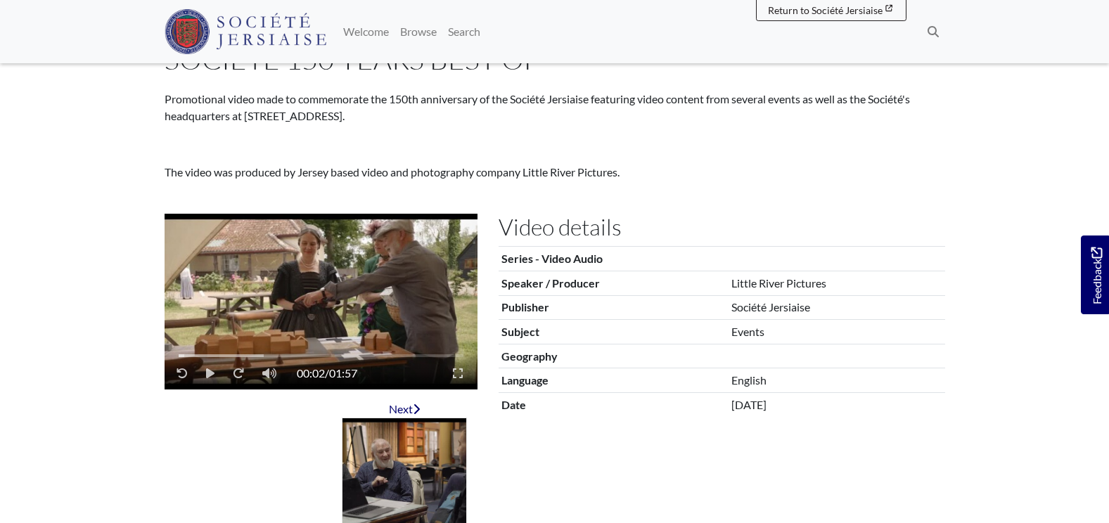
scroll to position [70, 0]
